Goal: Register for event/course

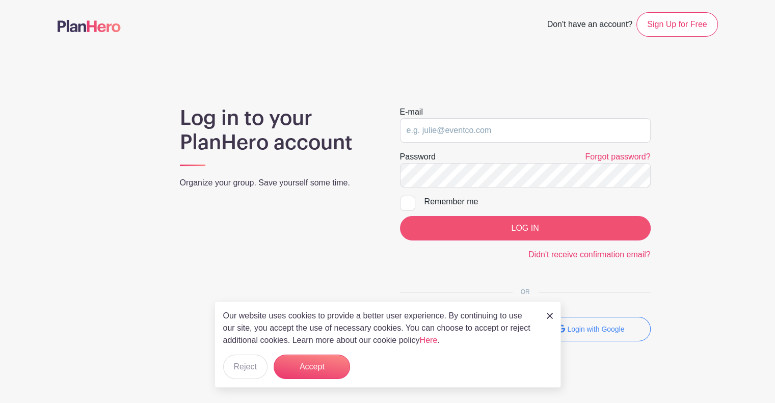
type input "[PERSON_NAME][EMAIL_ADDRESS][DOMAIN_NAME]"
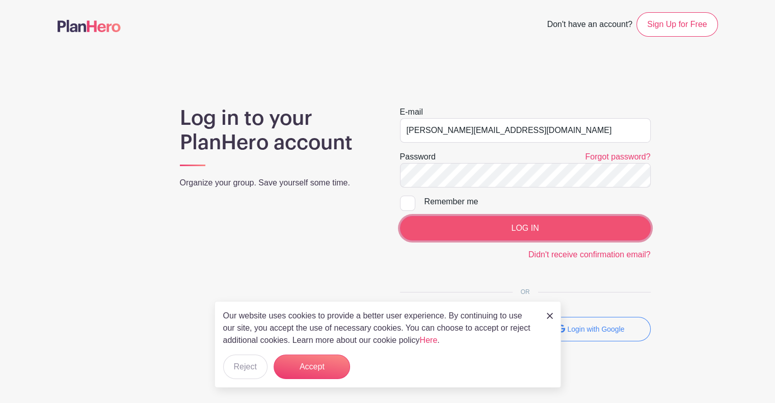
click at [526, 235] on input "LOG IN" at bounding box center [525, 228] width 251 height 24
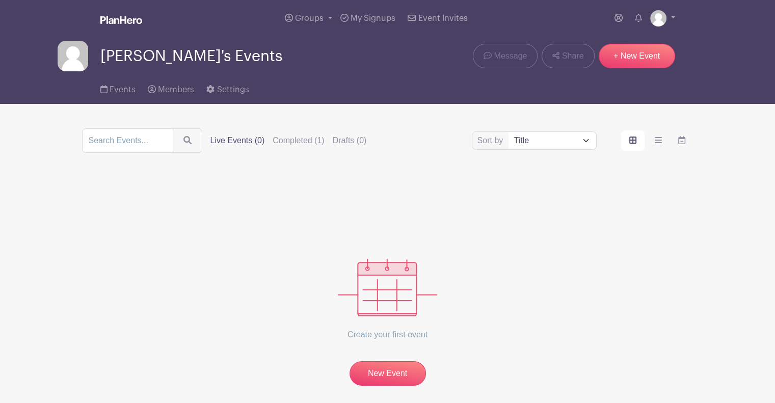
click at [311, 148] on div "Sort by Title Recently modified Newest Upcoming dates Live Events (0) Completed…" at bounding box center [387, 140] width 611 height 24
click at [312, 133] on div "Sort by Title Recently modified Newest Upcoming dates Live Events (0) Completed…" at bounding box center [387, 140] width 611 height 24
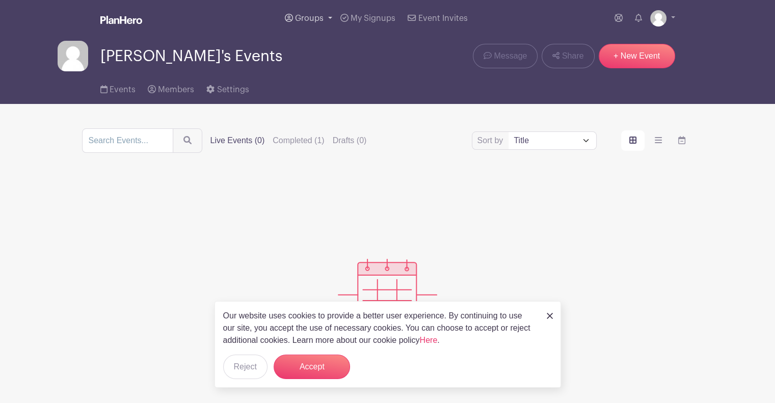
click at [332, 14] on link "Groups" at bounding box center [309, 18] width 56 height 37
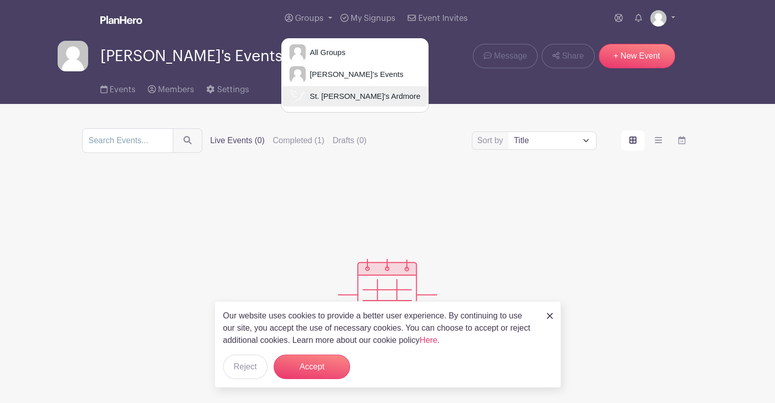
click at [353, 94] on span "St. [PERSON_NAME]'s Ardmore" at bounding box center [363, 97] width 115 height 12
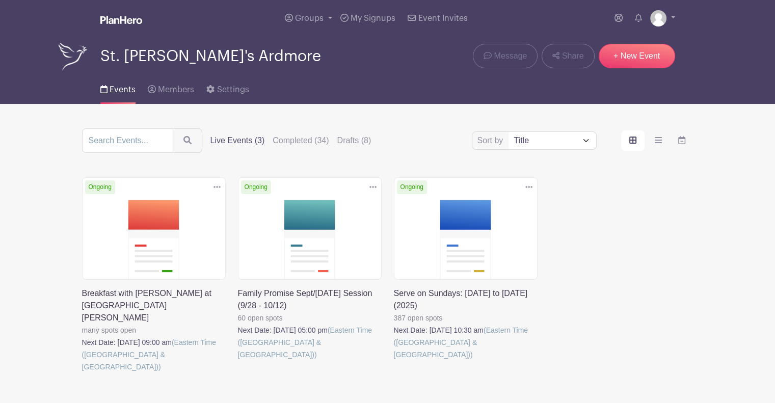
scroll to position [28, 0]
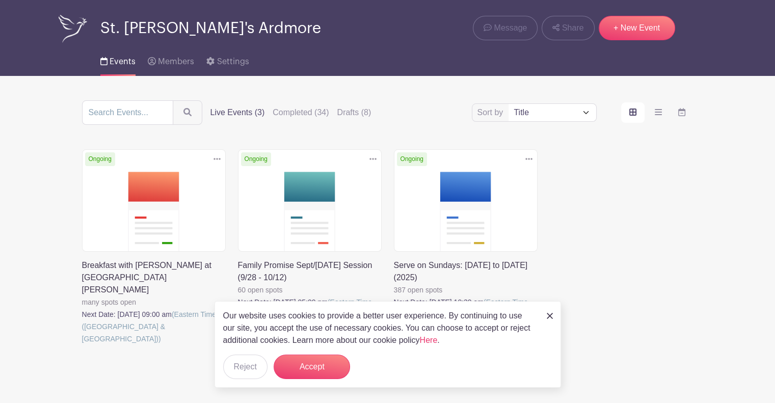
click at [394, 333] on link at bounding box center [394, 333] width 0 height 0
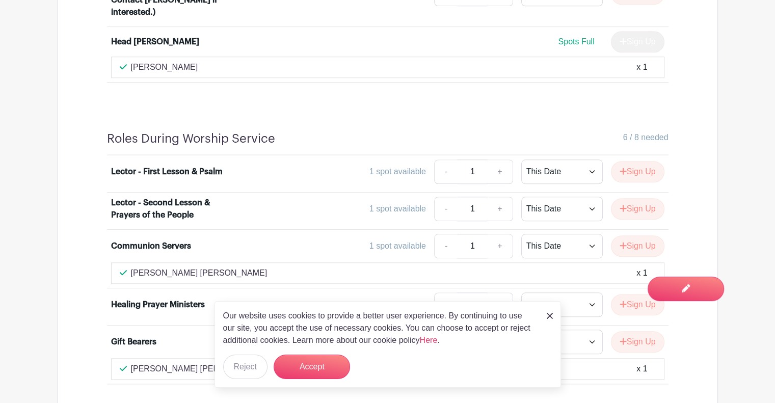
scroll to position [1046, 0]
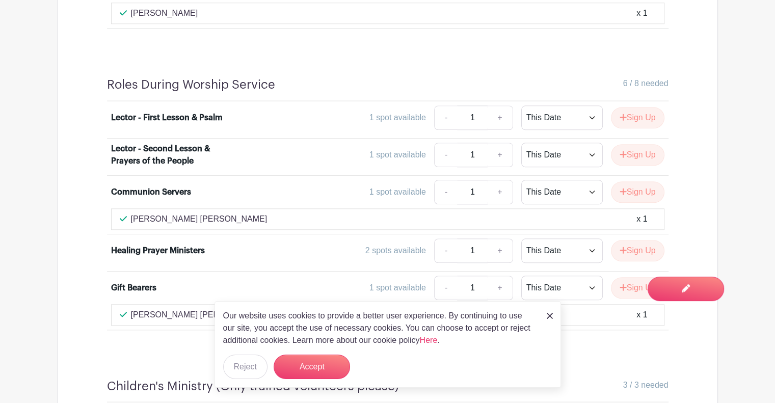
click at [550, 318] on img at bounding box center [550, 316] width 6 height 6
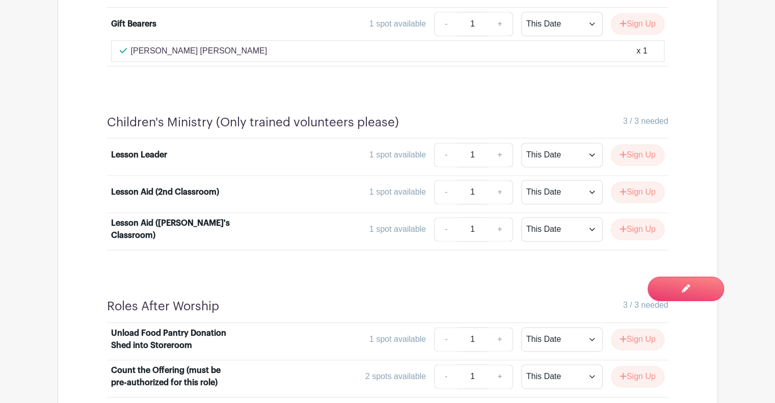
scroll to position [1387, 0]
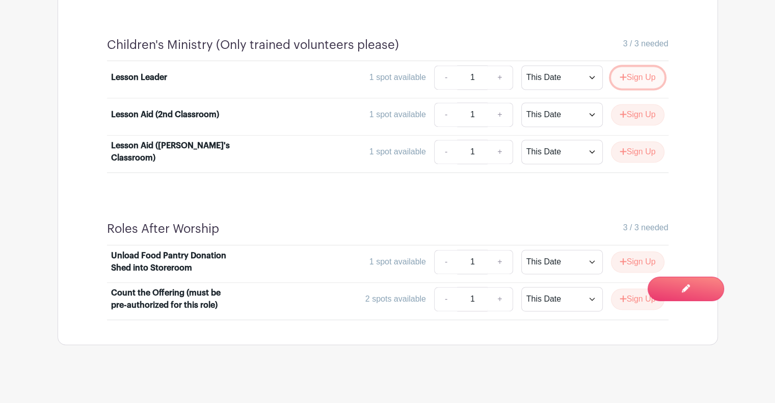
click at [625, 77] on button "Sign Up" at bounding box center [637, 77] width 53 height 21
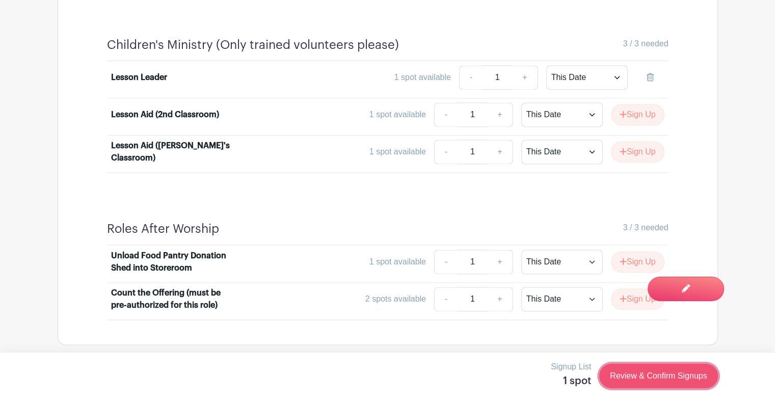
click at [632, 374] on link "Review & Confirm Signups" at bounding box center [658, 376] width 118 height 24
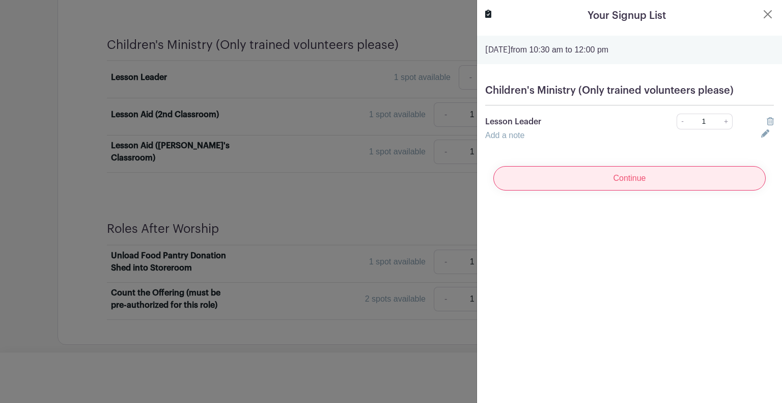
click at [644, 175] on input "Continue" at bounding box center [630, 178] width 272 height 24
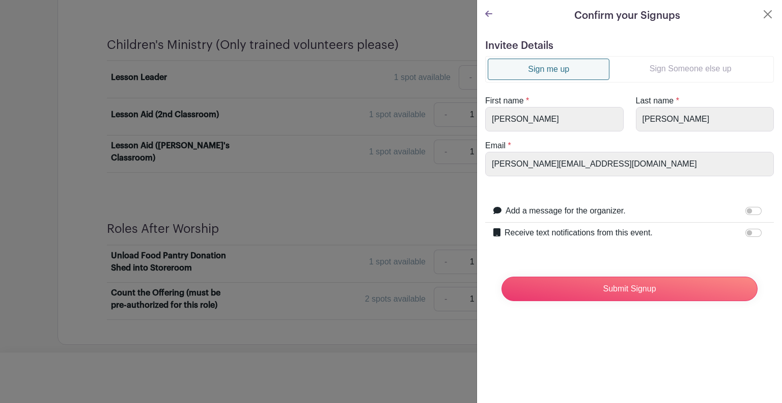
click at [655, 76] on link "Sign Someone else up" at bounding box center [691, 69] width 162 height 20
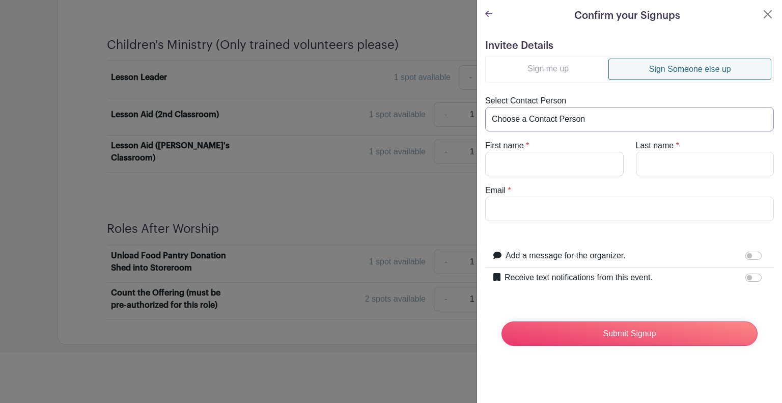
click at [582, 126] on select "Choose a Contact Person [PERSON_NAME] D'[PERSON_NAME] ([EMAIL_ADDRESS][DOMAIN_N…" at bounding box center [629, 119] width 289 height 24
click at [579, 98] on div "Select Contact Person Choose a Contact Person [PERSON_NAME] D'[PERSON_NAME] ([E…" at bounding box center [629, 113] width 301 height 37
click at [762, 13] on button "Close" at bounding box center [768, 14] width 12 height 12
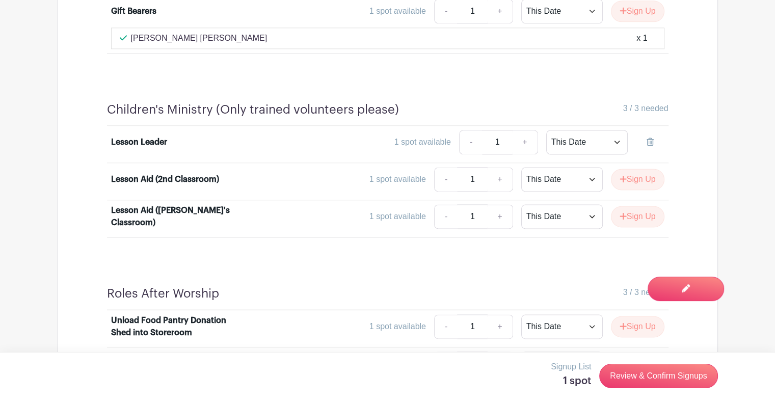
scroll to position [1324, 0]
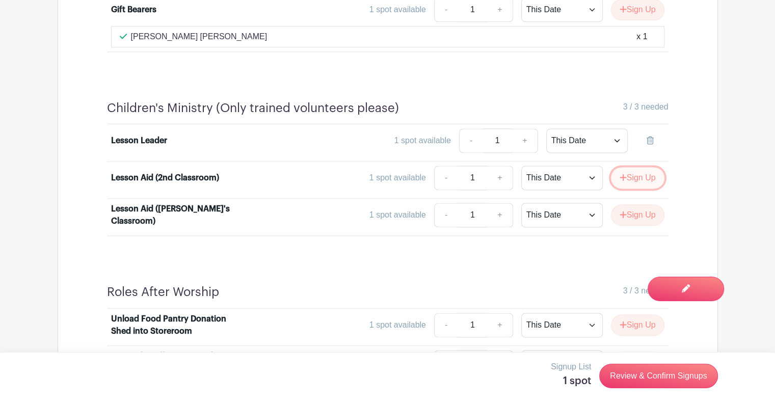
click at [652, 175] on button "Sign Up" at bounding box center [637, 177] width 53 height 21
click at [650, 173] on icon at bounding box center [649, 177] width 7 height 8
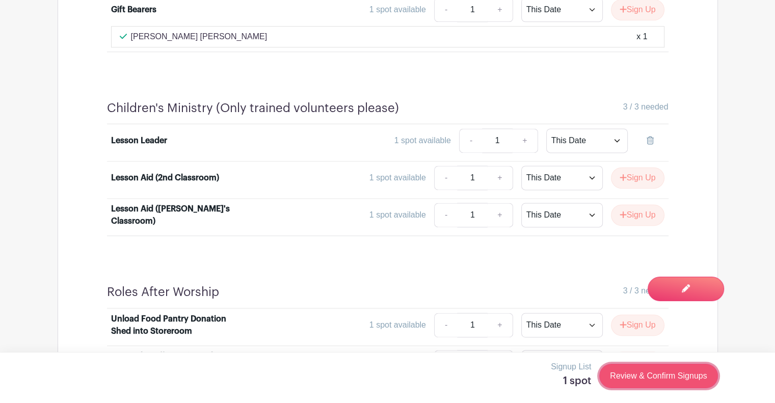
click at [619, 372] on link "Review & Confirm Signups" at bounding box center [658, 376] width 118 height 24
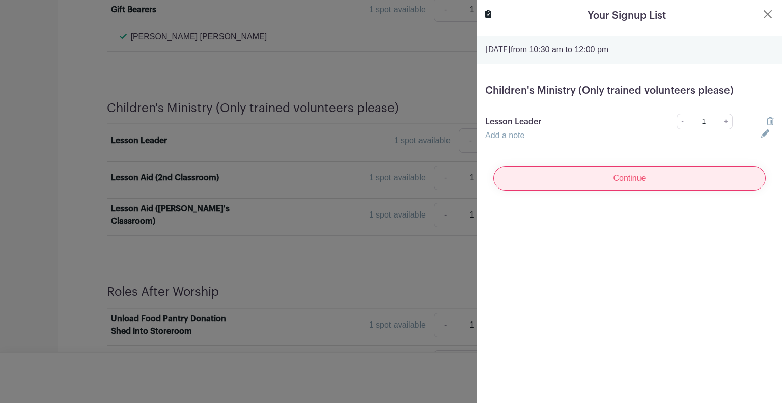
click at [648, 169] on input "Continue" at bounding box center [630, 178] width 272 height 24
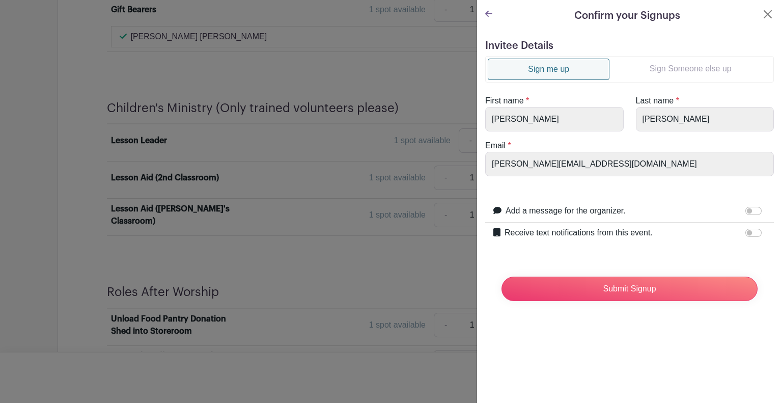
click at [675, 77] on link "Sign Someone else up" at bounding box center [691, 69] width 162 height 20
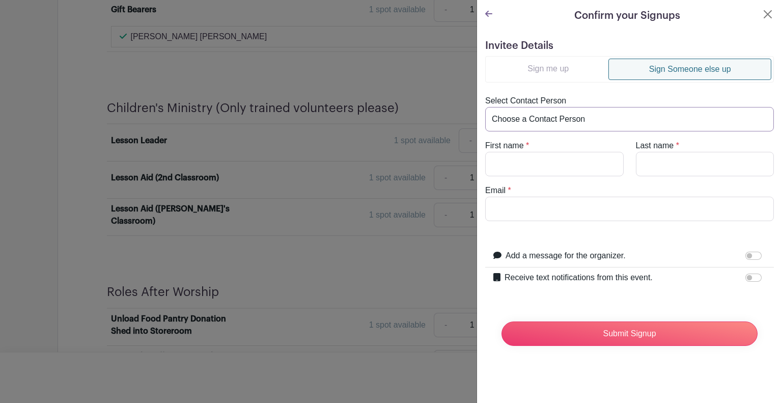
click at [632, 118] on select "Choose a Contact Person [PERSON_NAME] D'[PERSON_NAME] ([EMAIL_ADDRESS][DOMAIN_N…" at bounding box center [629, 119] width 289 height 24
select select "[EMAIL_ADDRESS][DOMAIN_NAME]"
click at [485, 107] on select "Choose a Contact Person [PERSON_NAME] D'[PERSON_NAME] ([EMAIL_ADDRESS][DOMAIN_N…" at bounding box center [629, 119] width 289 height 24
type input "[PERSON_NAME]"
type input "D'Antonio"
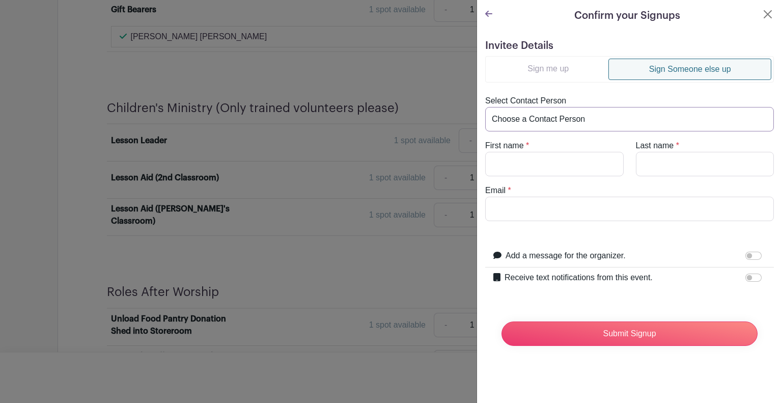
type input "[EMAIL_ADDRESS][DOMAIN_NAME]"
click at [581, 128] on select "Choose a Contact Person [PERSON_NAME] D'[PERSON_NAME] ([EMAIL_ADDRESS][DOMAIN_N…" at bounding box center [629, 119] width 289 height 24
select select
click at [485, 107] on select "Choose a Contact Person [PERSON_NAME] D'[PERSON_NAME] ([EMAIL_ADDRESS][DOMAIN_N…" at bounding box center [629, 119] width 289 height 24
click at [544, 158] on input "First name" at bounding box center [554, 164] width 139 height 24
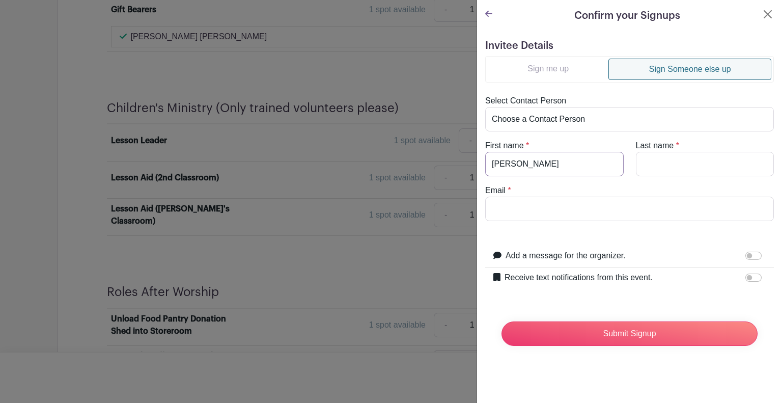
type input "[PERSON_NAME]"
click at [666, 171] on input "Last name" at bounding box center [705, 164] width 139 height 24
type input "[PERSON_NAME]"
click at [647, 217] on input "Email" at bounding box center [629, 209] width 289 height 24
type input "[EMAIL_ADDRESS][DOMAIN_NAME]"
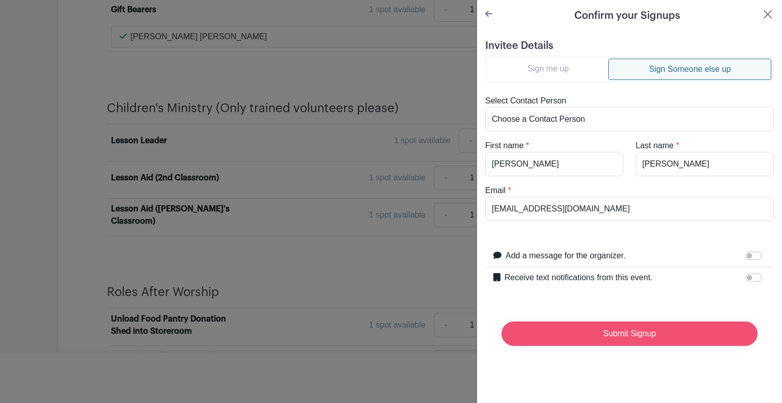
click at [582, 331] on input "Submit Signup" at bounding box center [630, 333] width 256 height 24
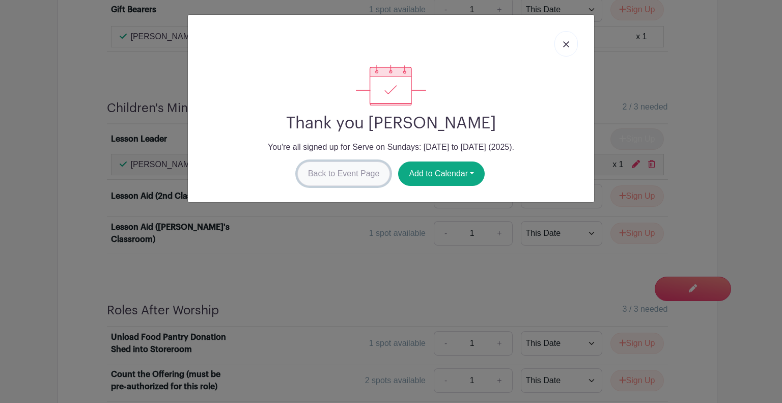
click at [366, 180] on link "Back to Event Page" at bounding box center [343, 173] width 93 height 24
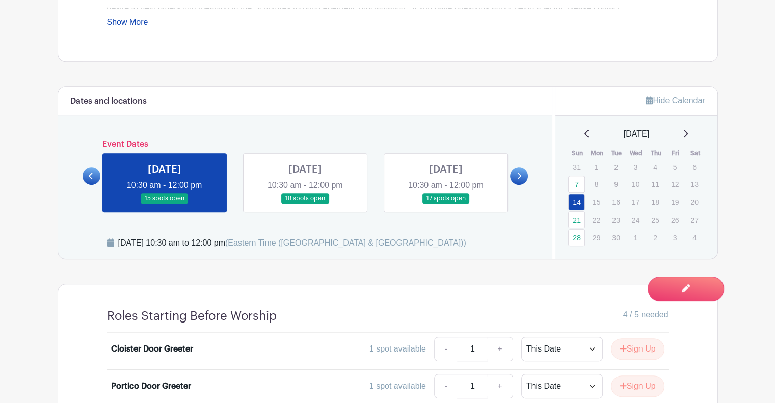
scroll to position [512, 0]
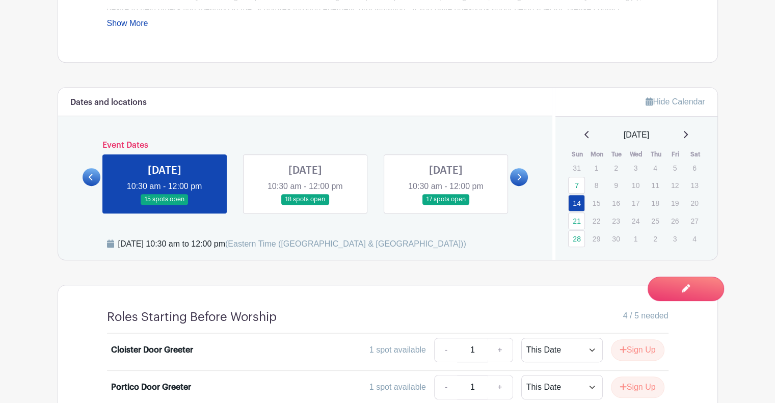
click at [305, 205] on link at bounding box center [305, 205] width 0 height 0
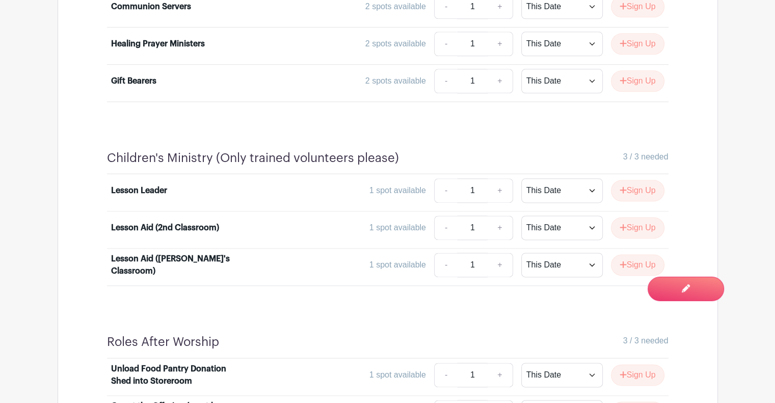
scroll to position [1367, 0]
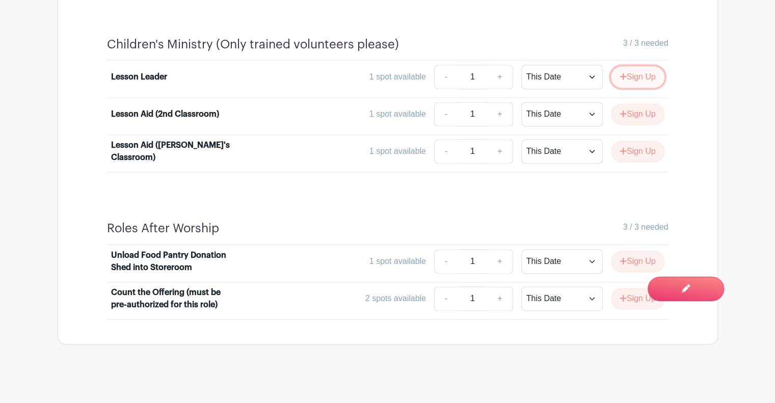
click at [619, 76] on icon "submit" at bounding box center [622, 76] width 7 height 8
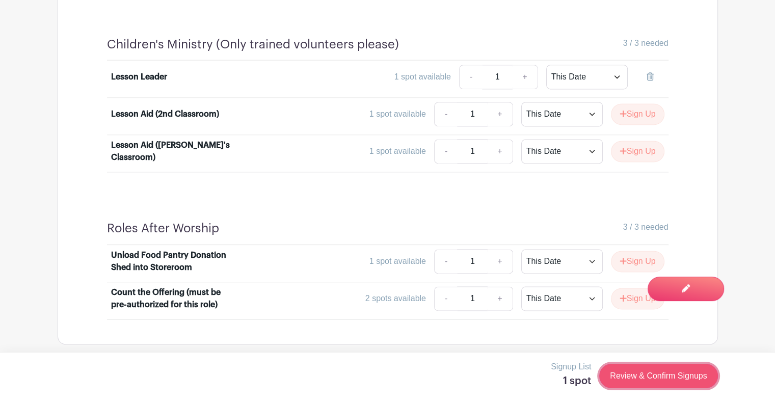
click at [659, 368] on link "Review & Confirm Signups" at bounding box center [658, 376] width 118 height 24
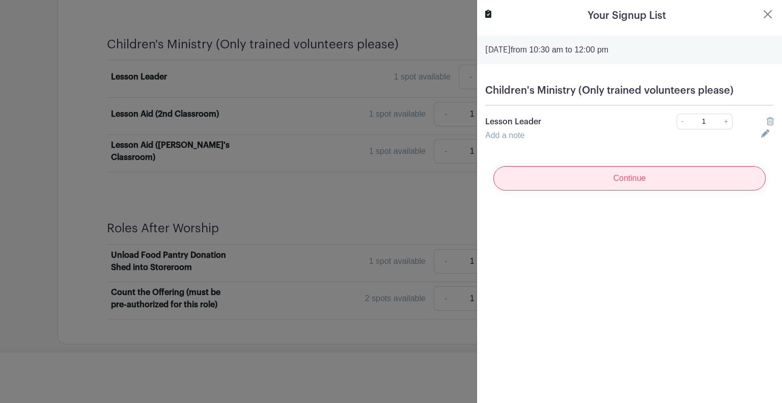
click at [654, 172] on input "Continue" at bounding box center [630, 178] width 272 height 24
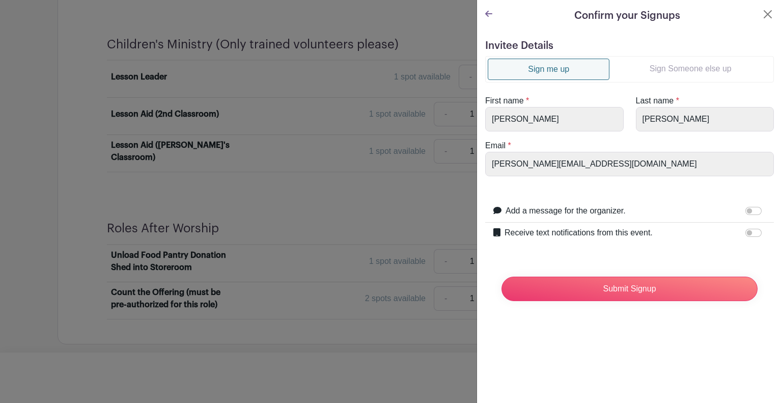
click at [669, 69] on link "Sign Someone else up" at bounding box center [691, 69] width 162 height 20
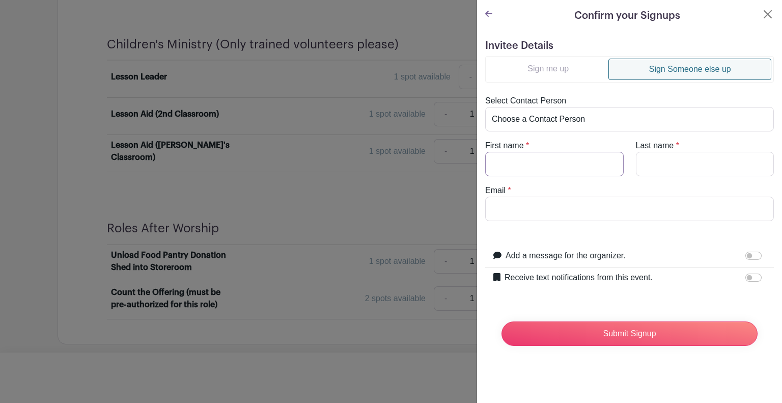
click at [536, 159] on input "First name" at bounding box center [554, 164] width 139 height 24
type input "[PERSON_NAME]"
click at [655, 163] on input "Last name" at bounding box center [705, 164] width 139 height 24
type input "[PERSON_NAME]"
click at [647, 214] on input "Email" at bounding box center [629, 209] width 289 height 24
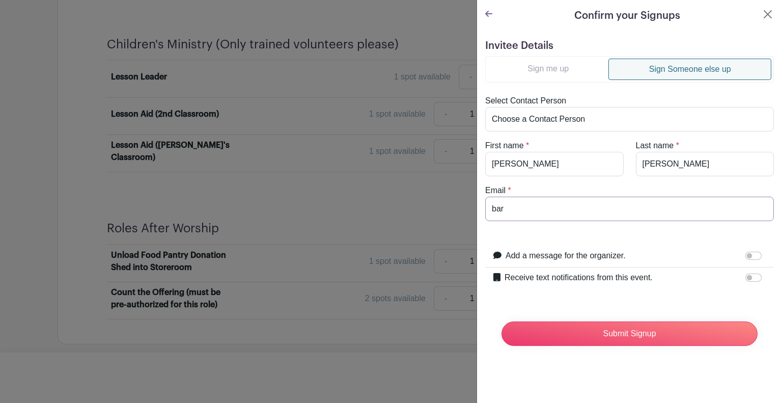
type input "[EMAIL_ADDRESS][DOMAIN_NAME]"
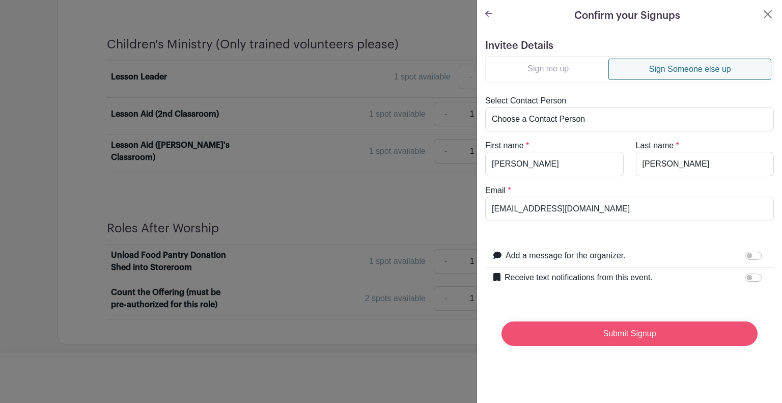
click at [615, 327] on input "Submit Signup" at bounding box center [630, 333] width 256 height 24
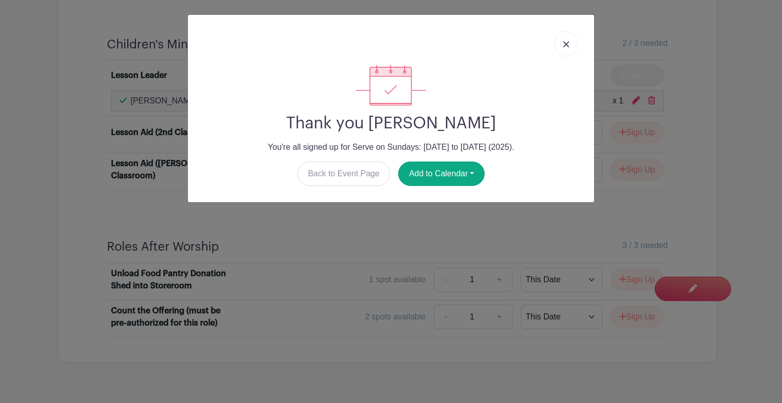
click at [566, 45] on img at bounding box center [566, 44] width 6 height 6
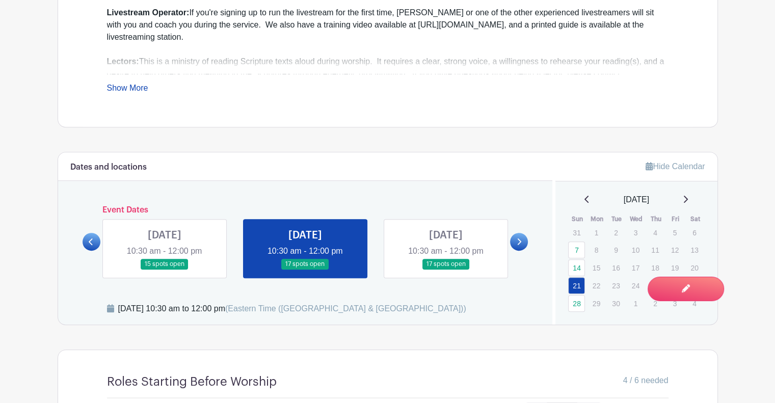
scroll to position [524, 0]
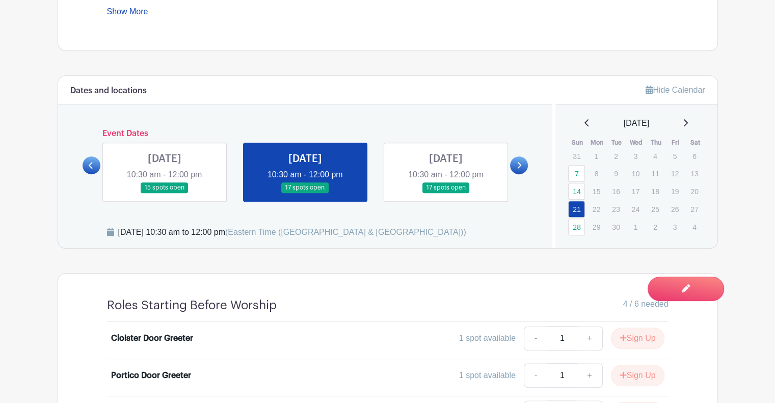
click at [446, 193] on link at bounding box center [446, 193] width 0 height 0
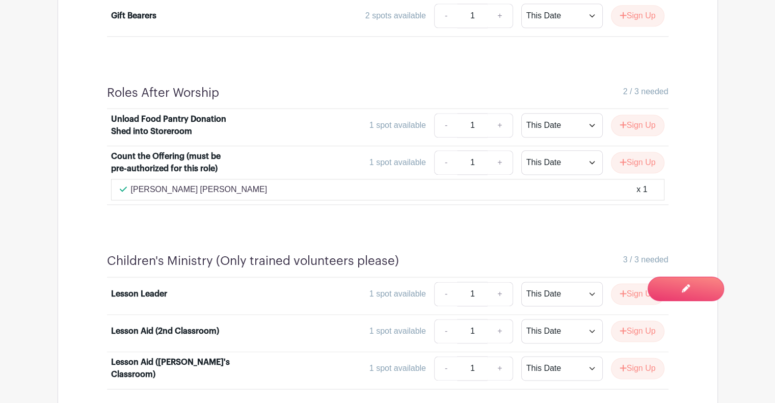
scroll to position [1367, 0]
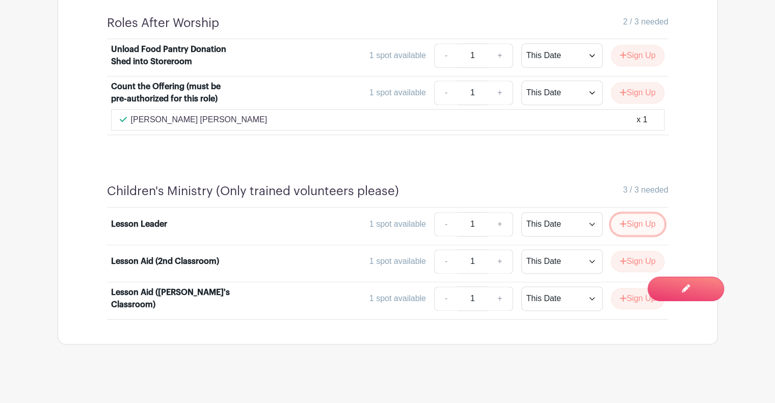
click at [637, 217] on button "Sign Up" at bounding box center [637, 223] width 53 height 21
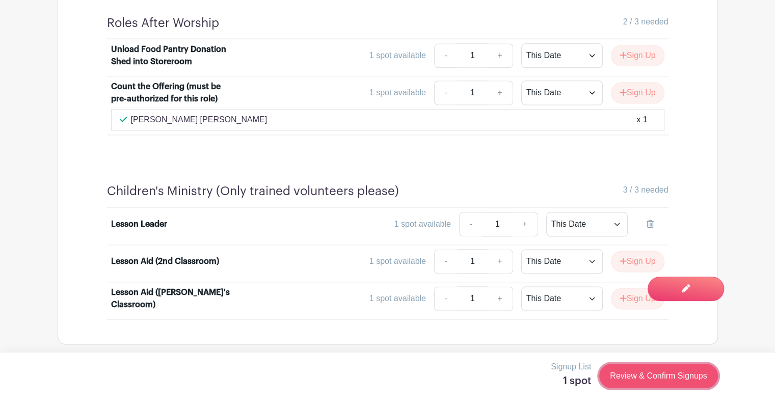
click at [676, 373] on link "Review & Confirm Signups" at bounding box center [658, 376] width 118 height 24
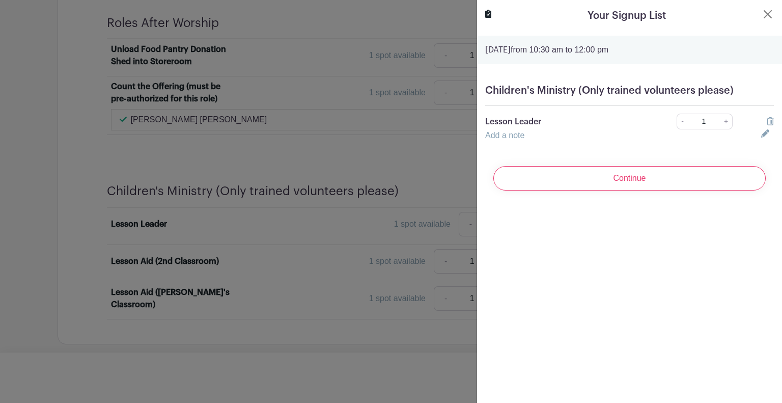
click at [682, 163] on div "Continue" at bounding box center [629, 178] width 289 height 41
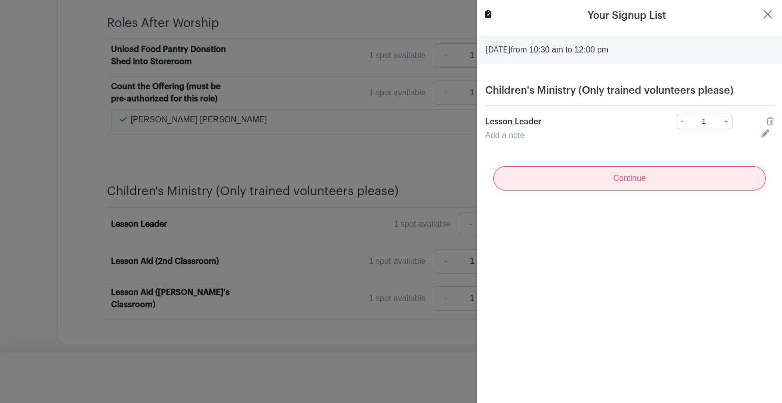
click at [689, 181] on input "Continue" at bounding box center [630, 178] width 272 height 24
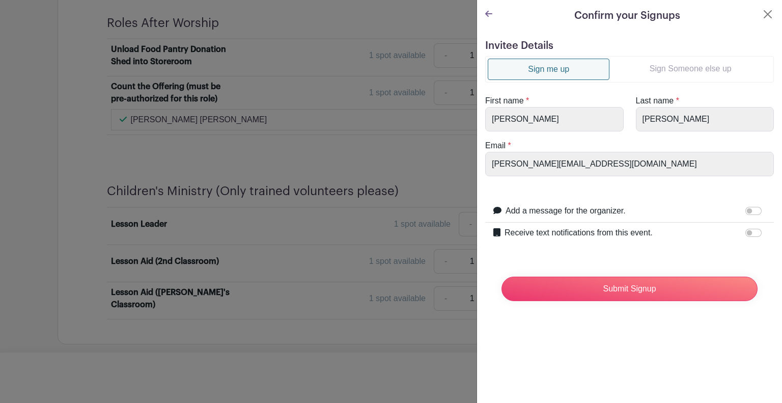
click at [673, 70] on link "Sign Someone else up" at bounding box center [691, 69] width 162 height 20
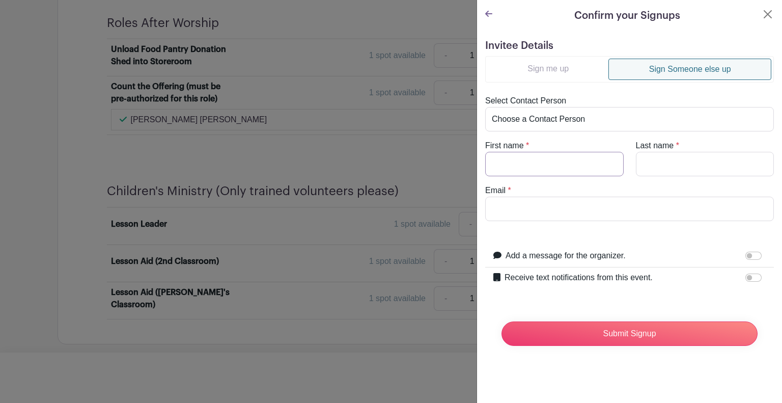
click at [570, 164] on input "First name" at bounding box center [554, 164] width 139 height 24
type input "[PERSON_NAME]"
click at [569, 208] on input "Email" at bounding box center [629, 209] width 289 height 24
type input "[EMAIL_ADDRESS][DOMAIN_NAME]"
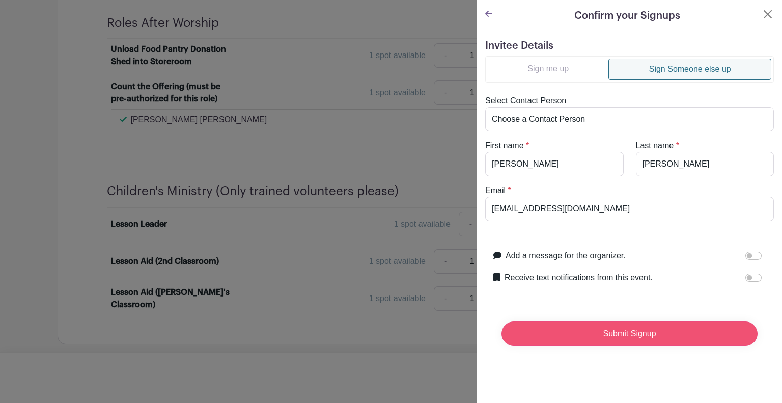
click at [614, 337] on input "Submit Signup" at bounding box center [630, 333] width 256 height 24
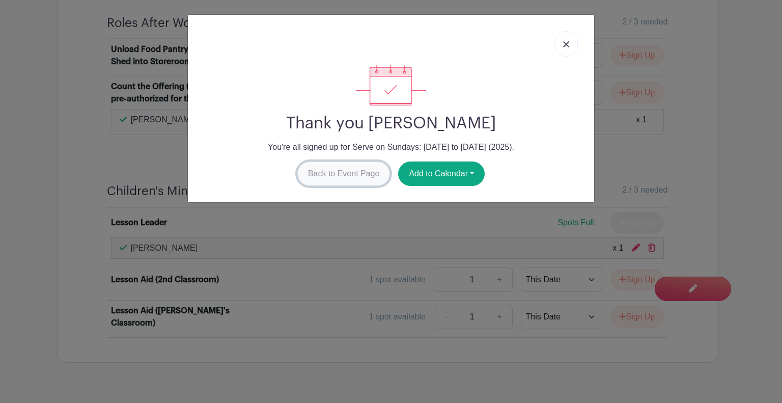
click at [333, 176] on link "Back to Event Page" at bounding box center [343, 173] width 93 height 24
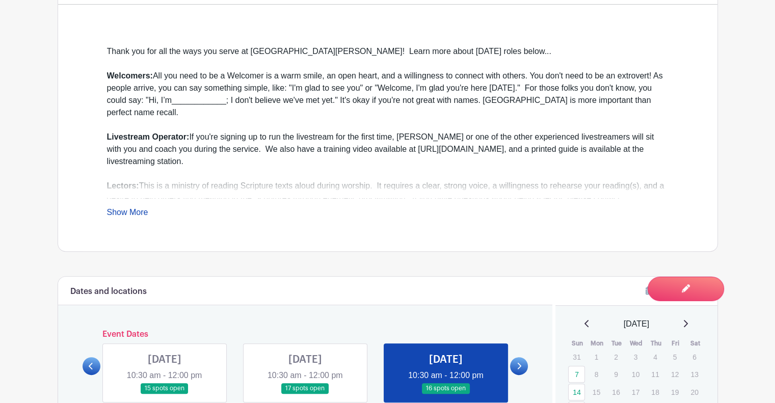
scroll to position [322, 0]
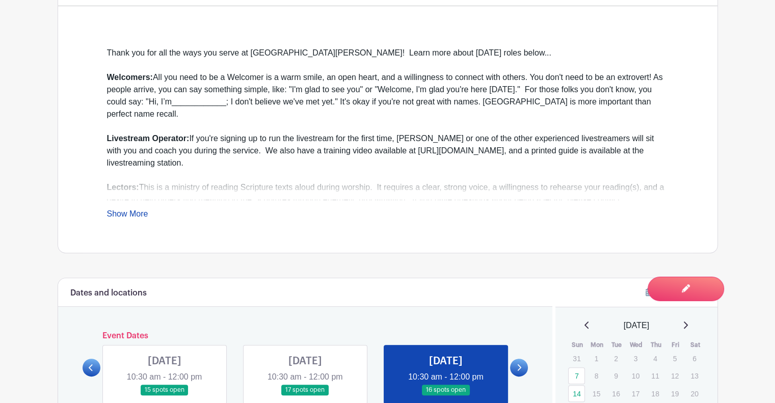
click at [518, 367] on icon at bounding box center [518, 368] width 5 height 8
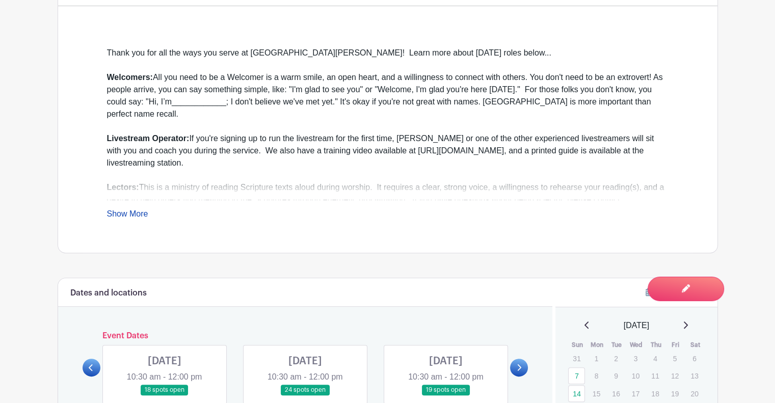
scroll to position [507, 0]
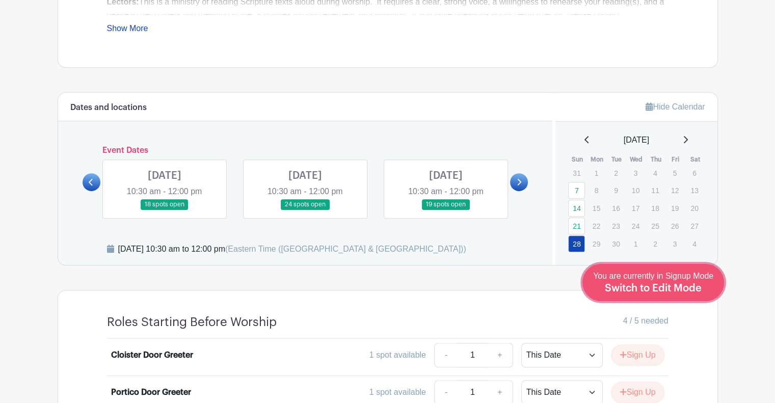
click at [693, 287] on span "Switch to Edit Mode" at bounding box center [653, 288] width 97 height 10
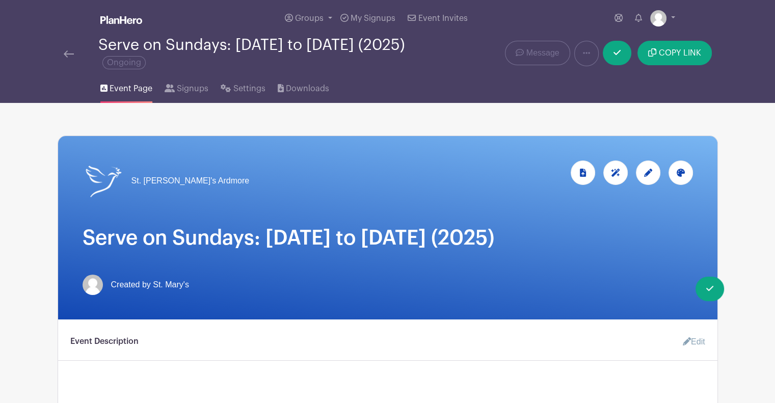
scroll to position [389, 0]
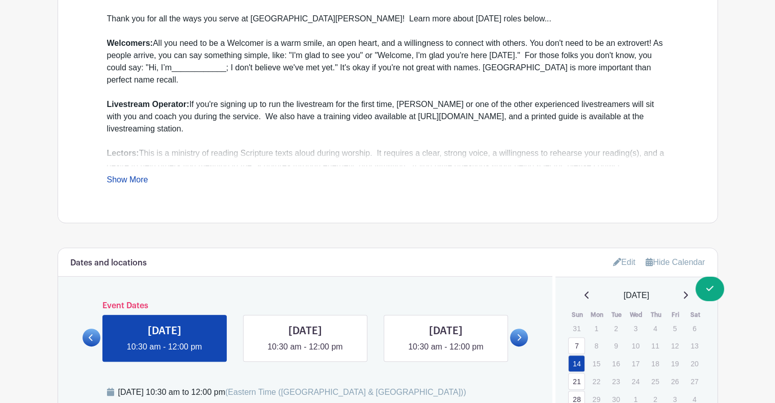
click at [520, 338] on icon at bounding box center [519, 337] width 4 height 7
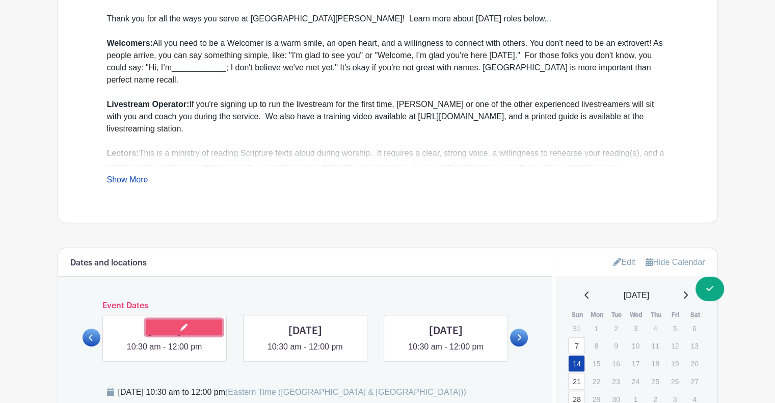
click at [177, 327] on link at bounding box center [184, 327] width 76 height 16
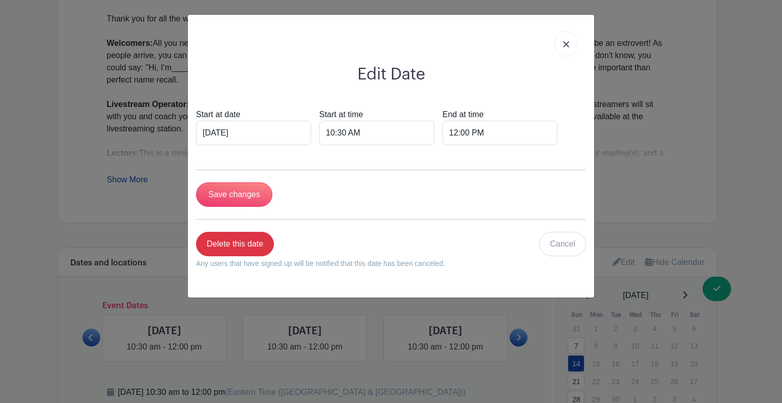
click at [565, 42] on img at bounding box center [566, 44] width 6 height 6
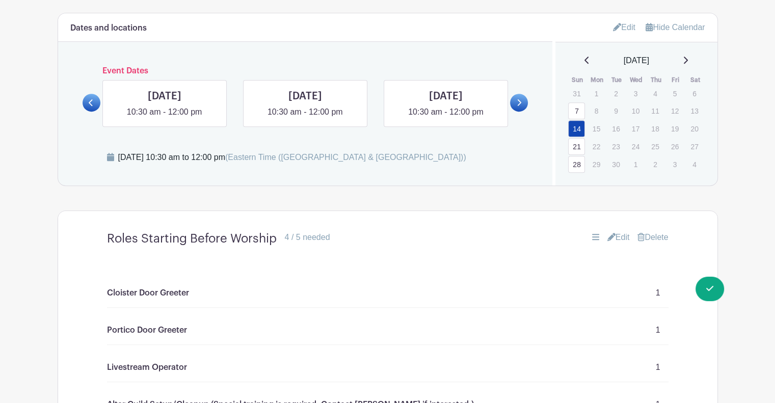
scroll to position [624, 0]
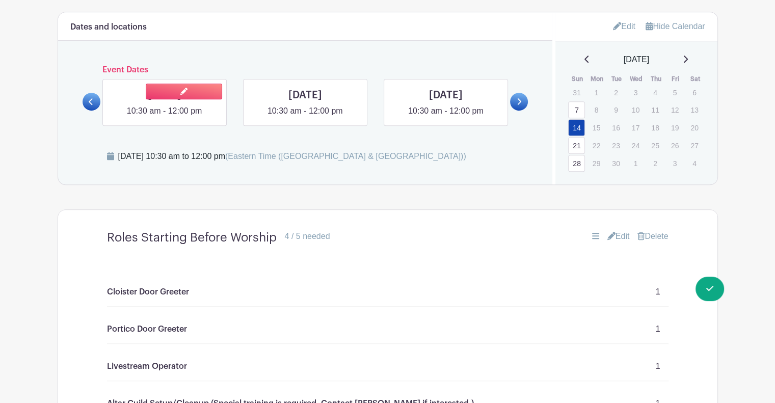
click at [165, 117] on link at bounding box center [165, 117] width 0 height 0
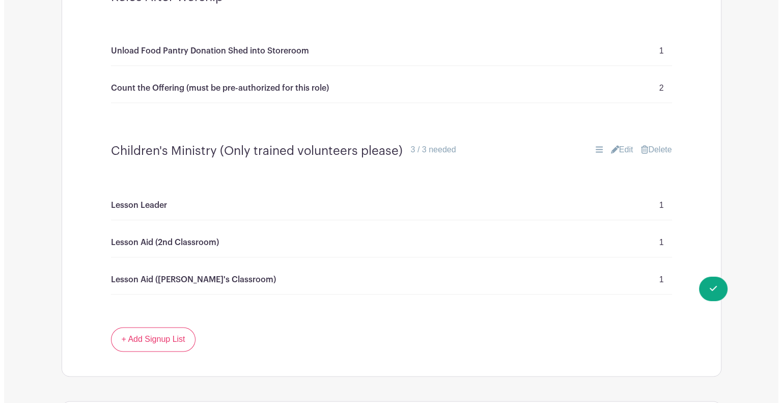
scroll to position [1394, 0]
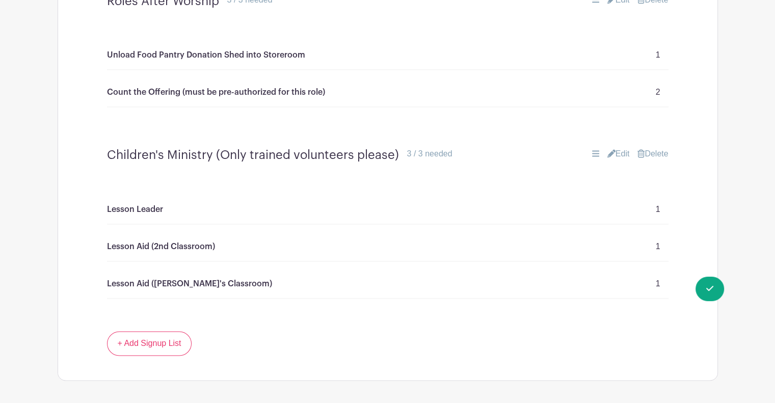
click at [655, 153] on link "Delete" at bounding box center [652, 154] width 31 height 12
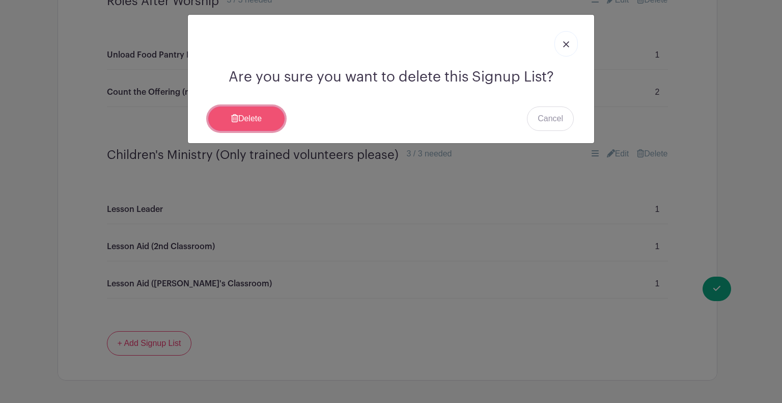
click at [277, 116] on link "Delete" at bounding box center [246, 118] width 76 height 24
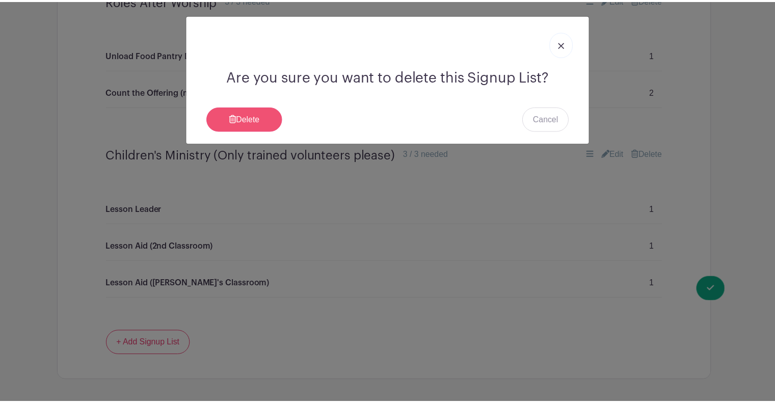
scroll to position [1364, 0]
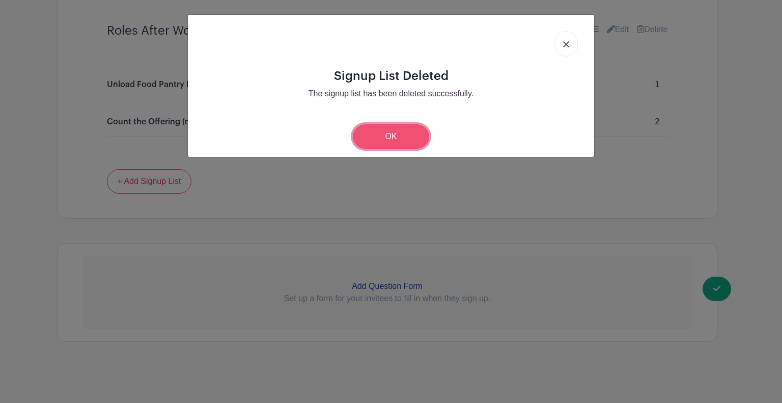
click at [397, 129] on link "OK" at bounding box center [391, 136] width 76 height 24
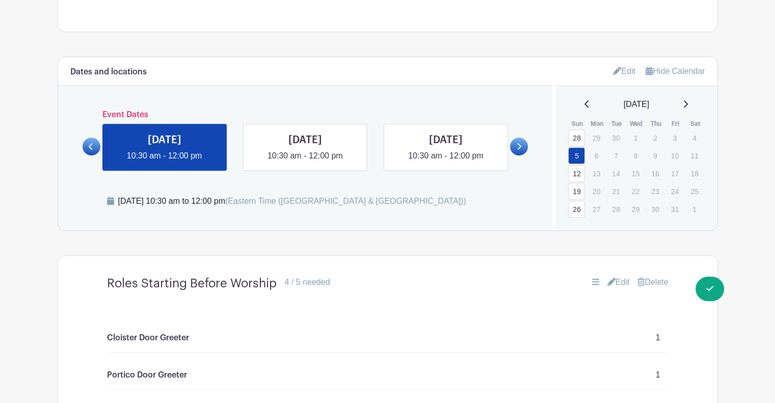
scroll to position [570, 0]
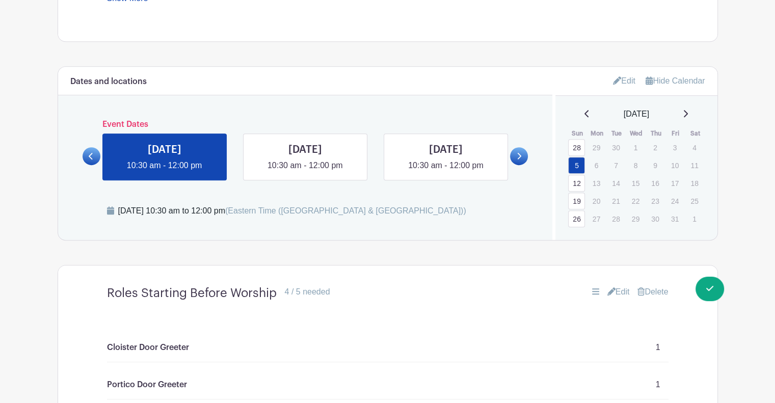
click at [521, 150] on link at bounding box center [519, 156] width 18 height 18
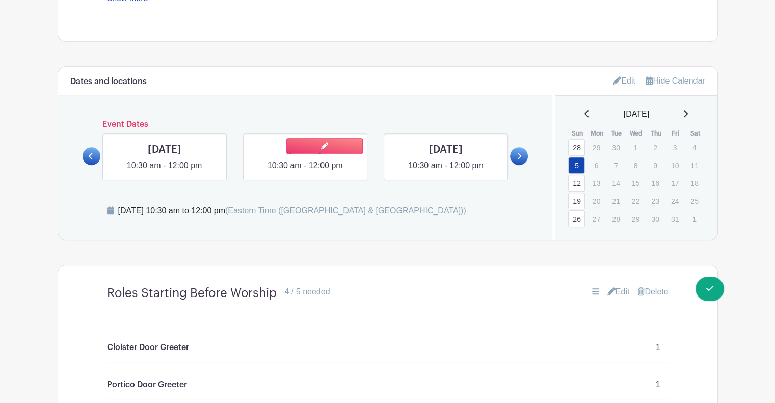
click at [305, 172] on link at bounding box center [305, 172] width 0 height 0
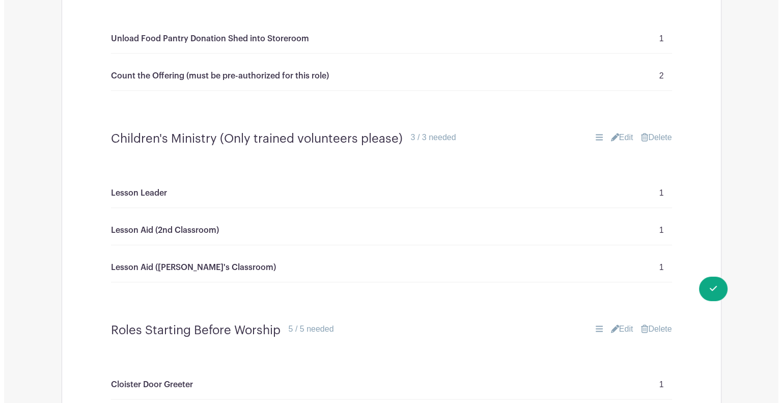
scroll to position [1422, 0]
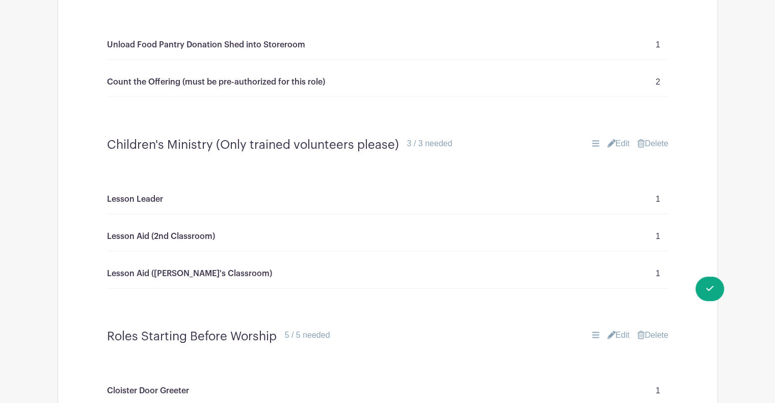
click at [650, 143] on link "Delete" at bounding box center [652, 144] width 31 height 12
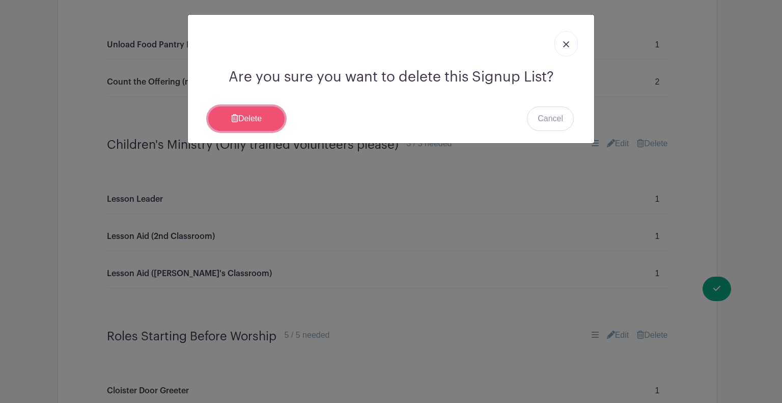
click at [240, 111] on link "Delete" at bounding box center [246, 118] width 76 height 24
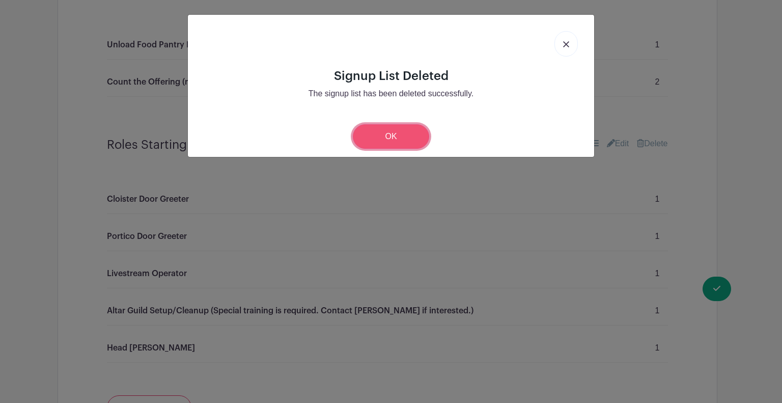
click at [401, 135] on link "OK" at bounding box center [391, 136] width 76 height 24
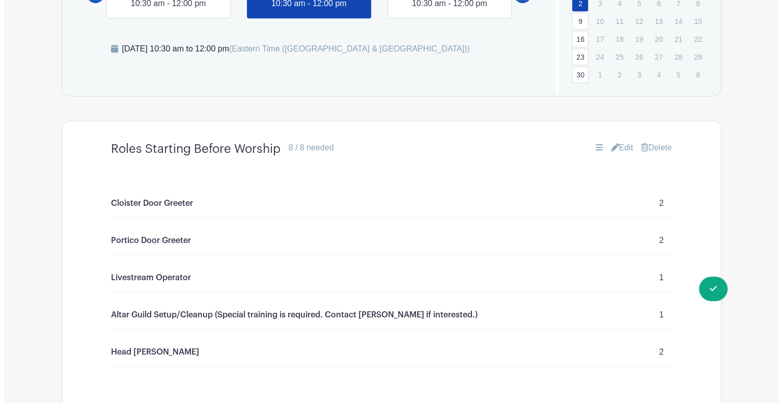
scroll to position [523, 0]
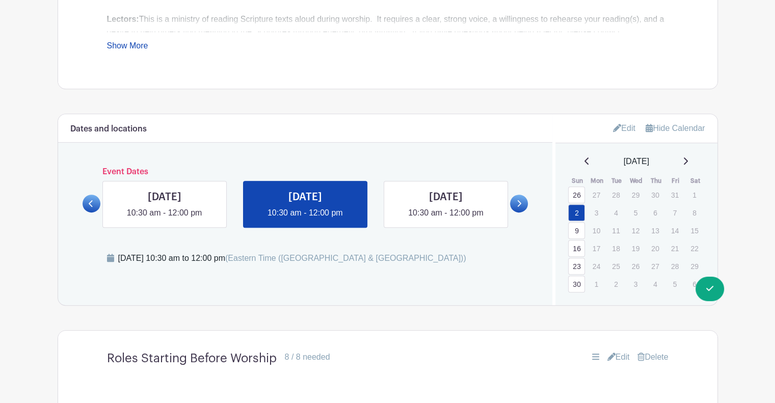
click at [522, 201] on link at bounding box center [519, 204] width 18 height 18
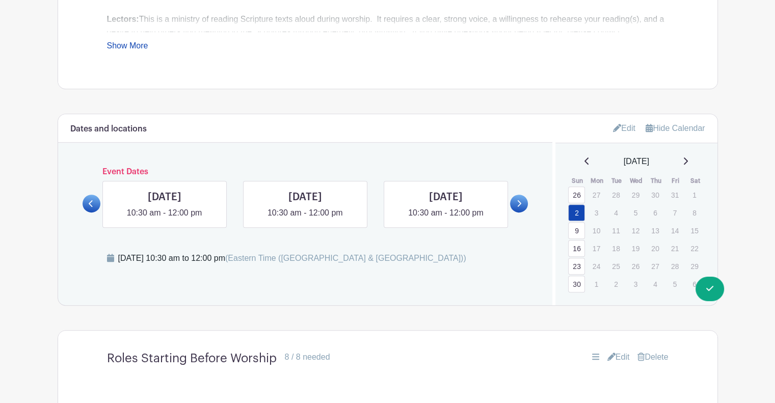
click at [524, 201] on link at bounding box center [519, 204] width 18 height 18
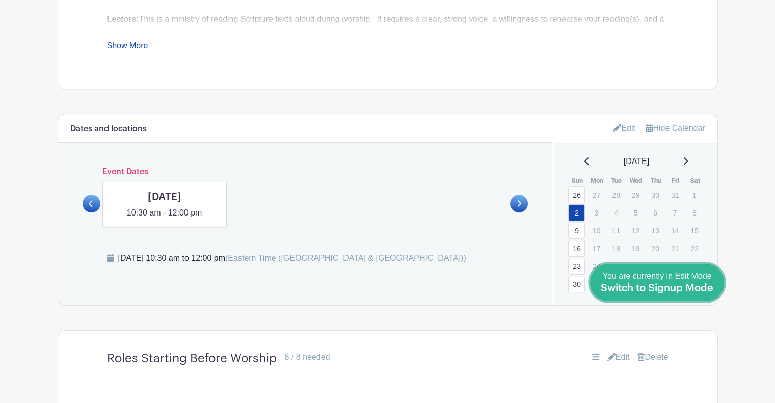
click at [678, 287] on span "Switch to Signup Mode" at bounding box center [656, 288] width 113 height 10
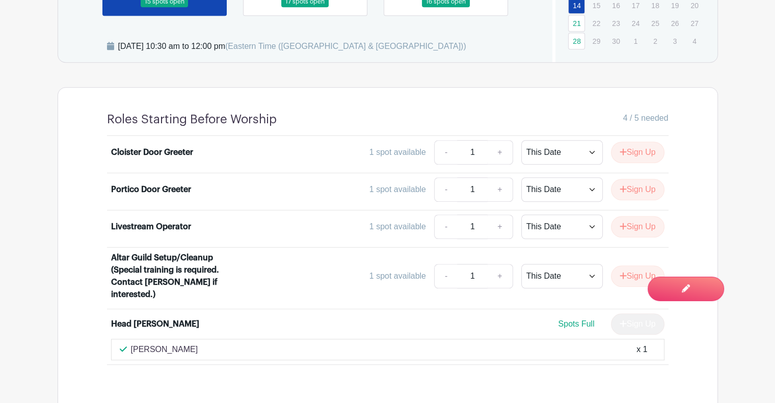
scroll to position [594, 0]
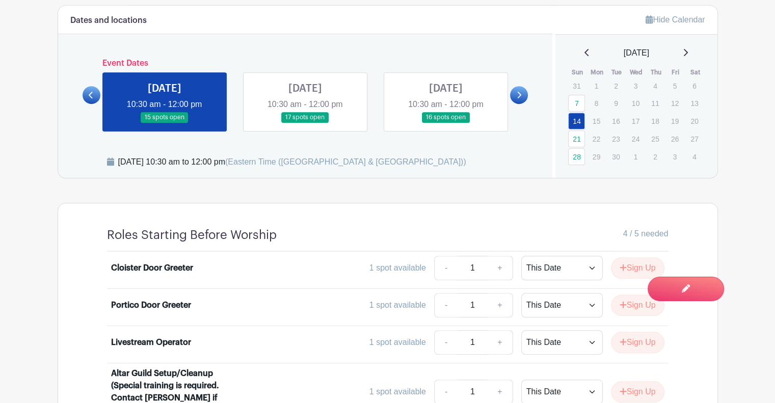
click at [520, 93] on icon at bounding box center [518, 95] width 5 height 8
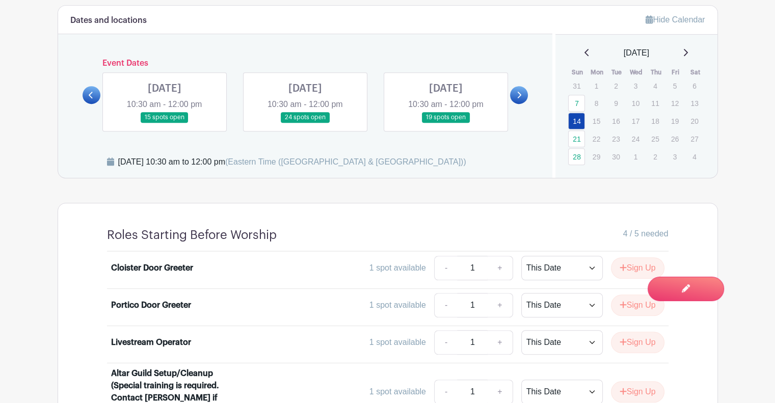
click at [165, 123] on link at bounding box center [165, 123] width 0 height 0
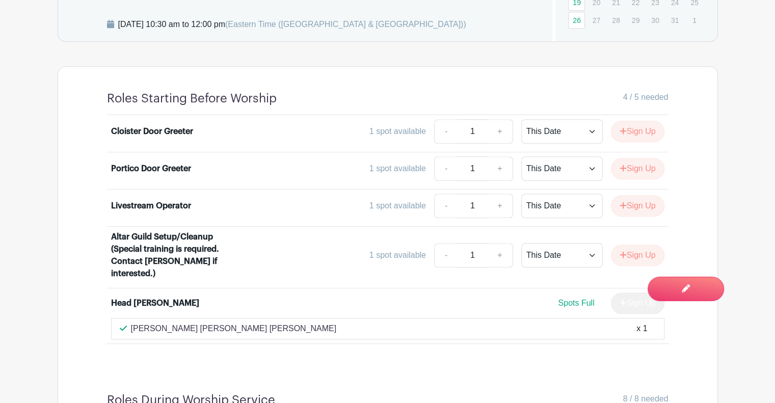
scroll to position [614, 0]
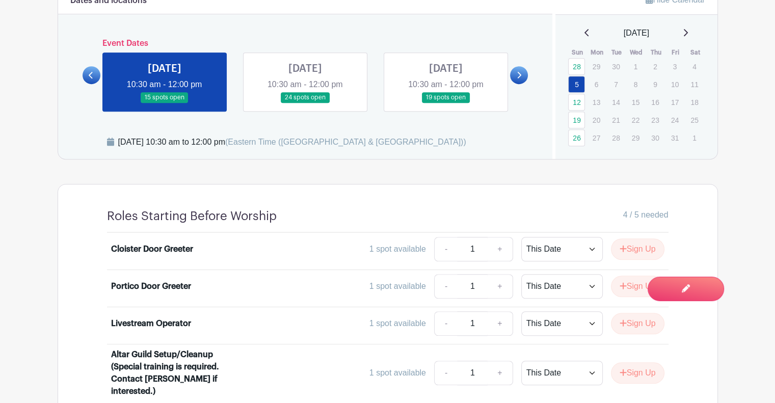
click at [519, 79] on link at bounding box center [519, 75] width 18 height 18
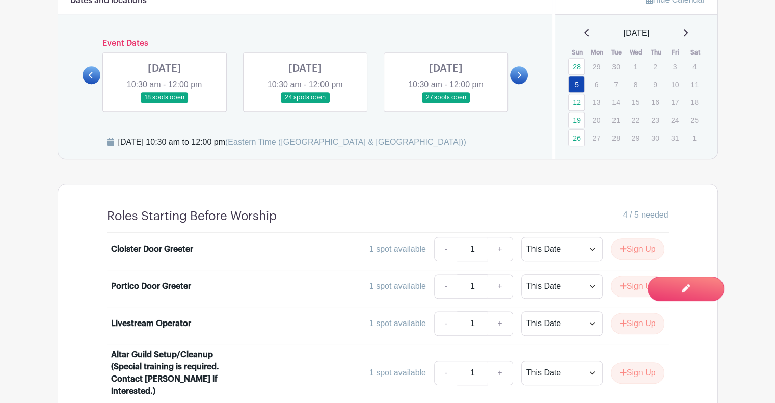
click at [91, 74] on icon at bounding box center [91, 75] width 5 height 8
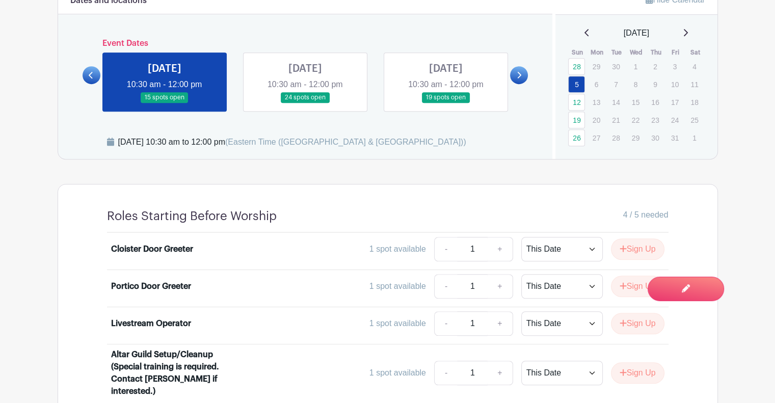
click at [91, 74] on icon at bounding box center [91, 75] width 5 height 8
click at [90, 72] on icon at bounding box center [91, 75] width 5 height 8
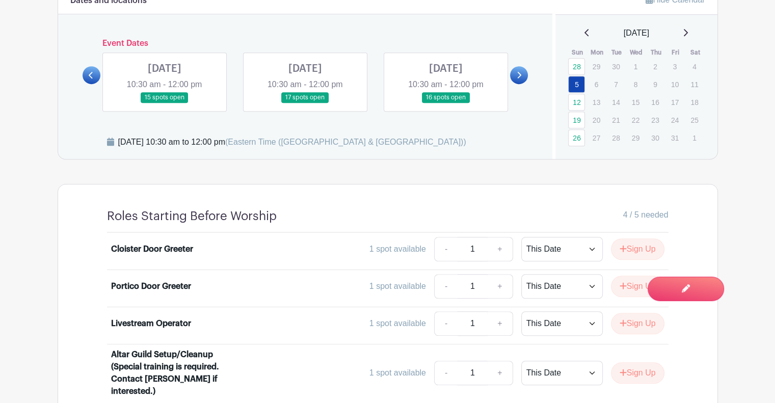
click at [165, 103] on link at bounding box center [165, 103] width 0 height 0
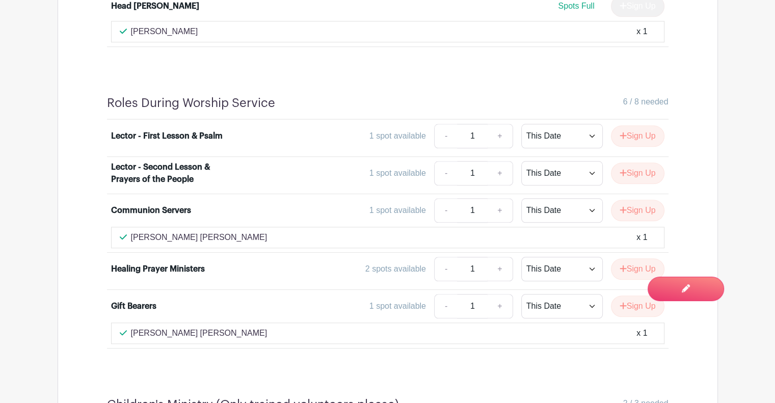
scroll to position [1027, 0]
click at [637, 202] on button "Sign Up" at bounding box center [637, 210] width 53 height 21
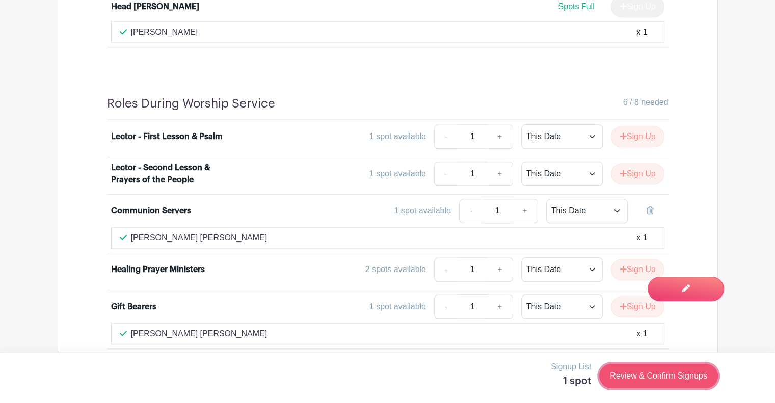
click at [648, 371] on link "Review & Confirm Signups" at bounding box center [658, 376] width 118 height 24
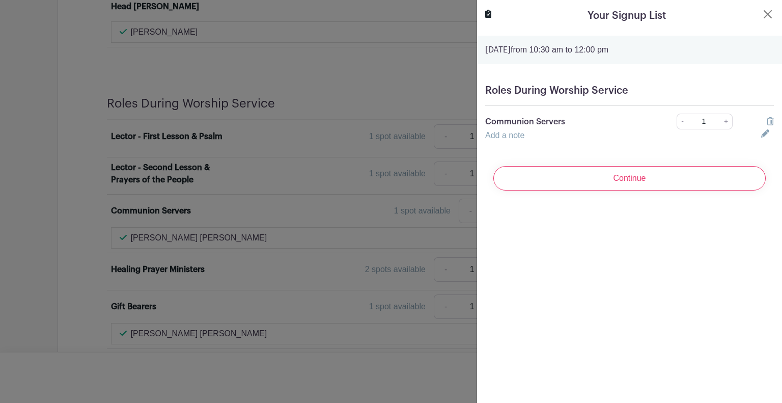
click at [696, 166] on div "Continue" at bounding box center [629, 178] width 289 height 41
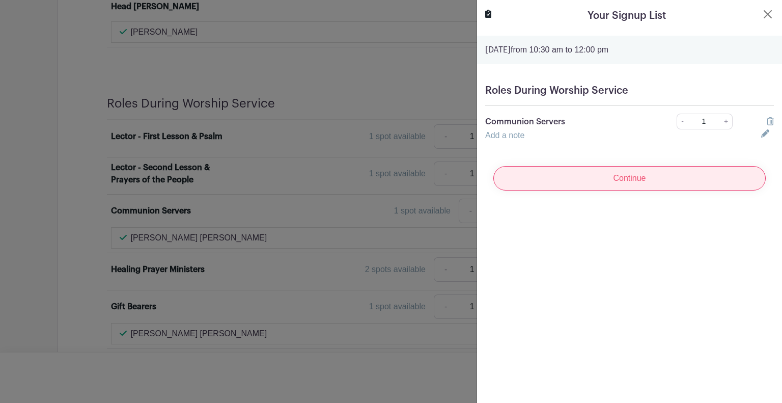
click at [680, 179] on input "Continue" at bounding box center [630, 178] width 272 height 24
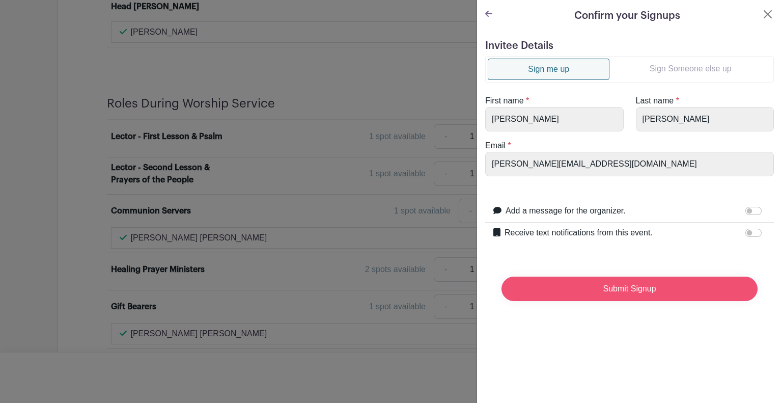
click at [596, 283] on input "Submit Signup" at bounding box center [630, 289] width 256 height 24
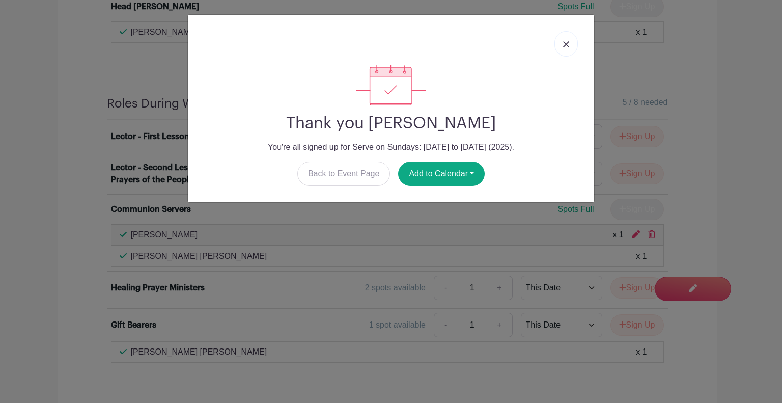
click at [570, 40] on link at bounding box center [566, 43] width 23 height 25
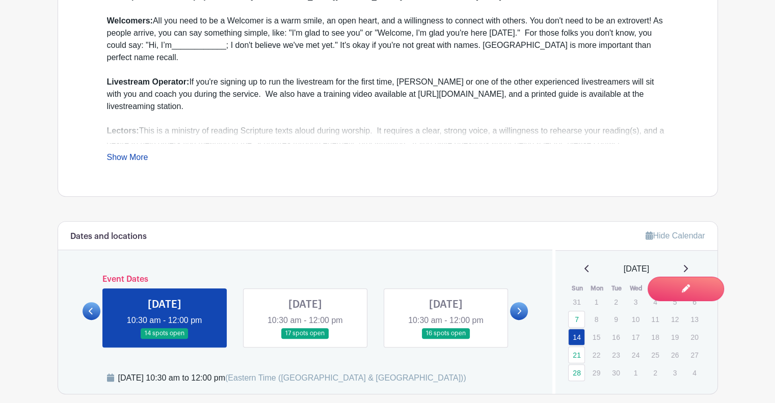
scroll to position [449, 0]
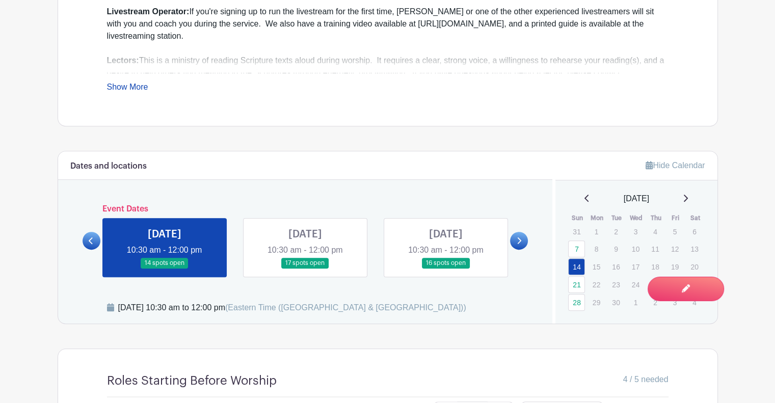
click at [446, 268] on link at bounding box center [446, 268] width 0 height 0
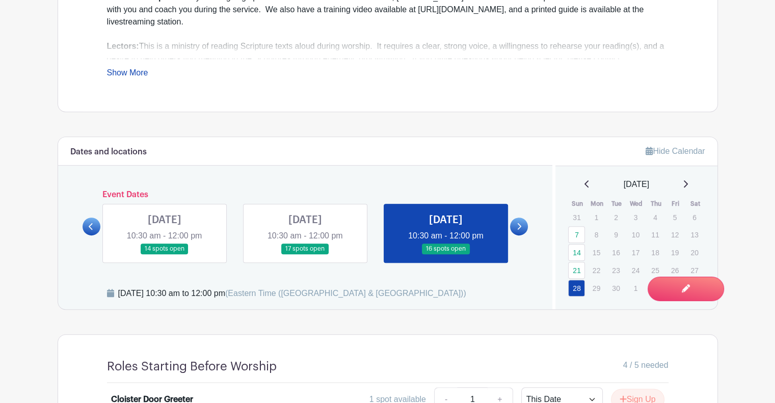
scroll to position [462, 0]
click at [688, 182] on icon at bounding box center [686, 184] width 4 height 7
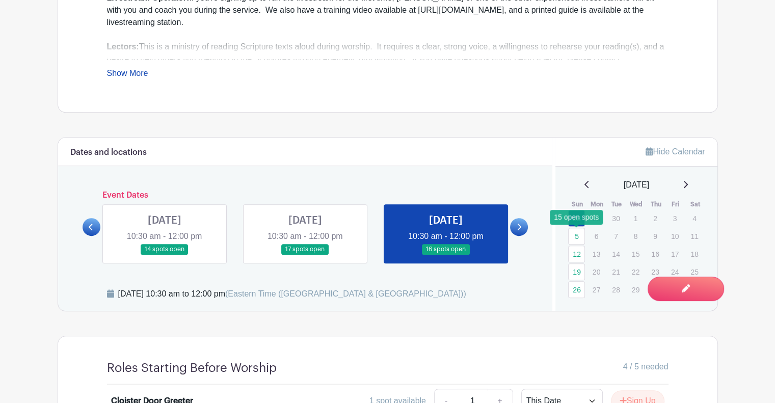
click at [577, 237] on link "5" at bounding box center [576, 236] width 17 height 17
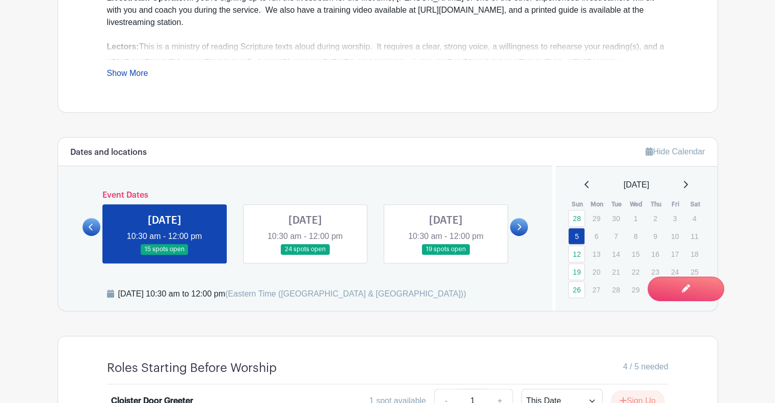
scroll to position [532, 0]
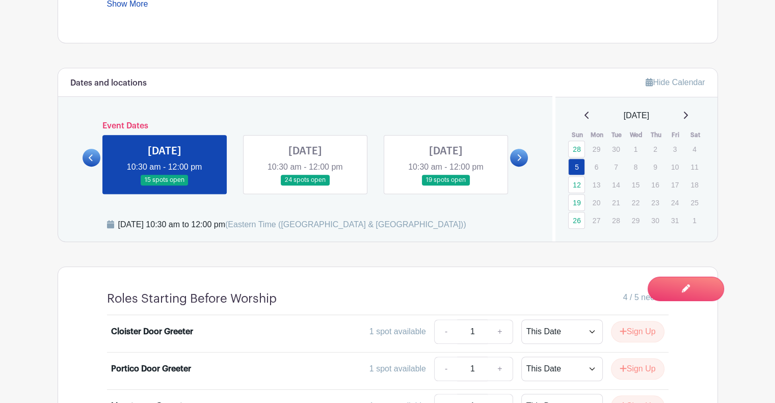
click at [305, 185] on link at bounding box center [305, 185] width 0 height 0
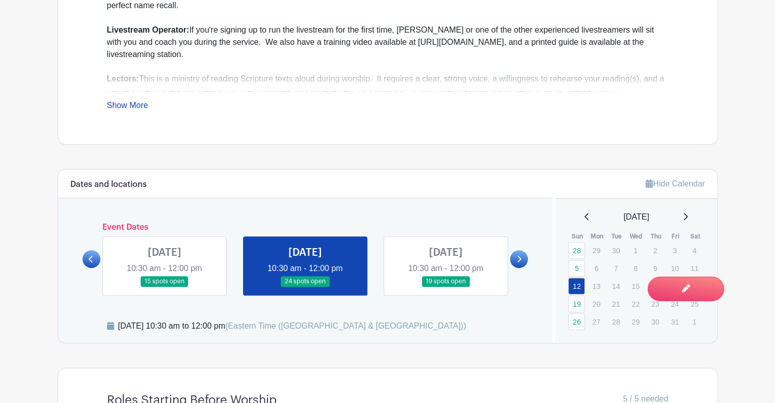
scroll to position [430, 0]
click at [446, 287] on link at bounding box center [446, 287] width 0 height 0
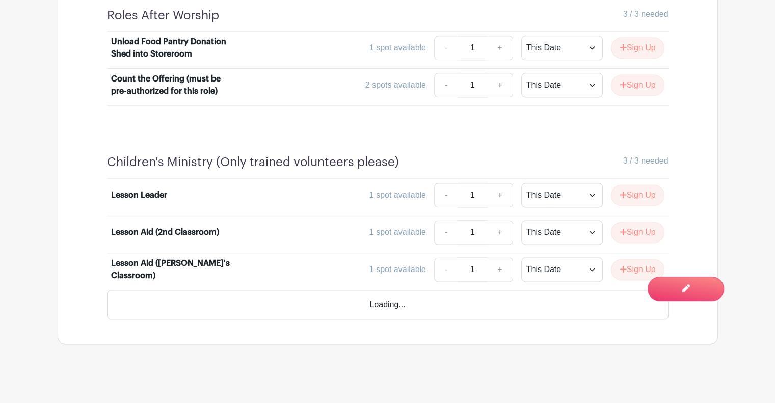
scroll to position [1328, 0]
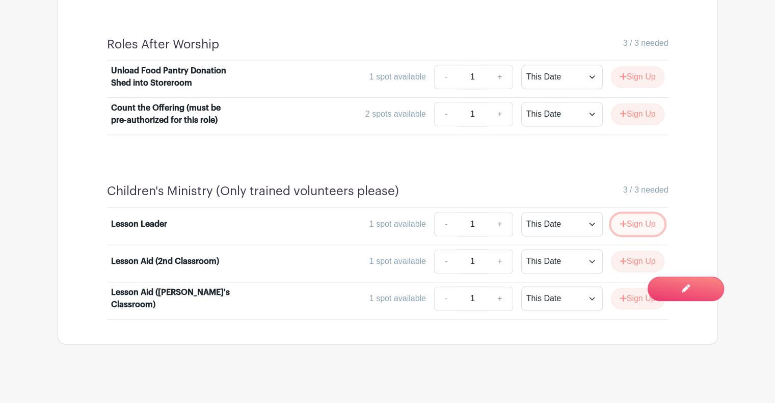
click at [638, 220] on button "Sign Up" at bounding box center [637, 223] width 53 height 21
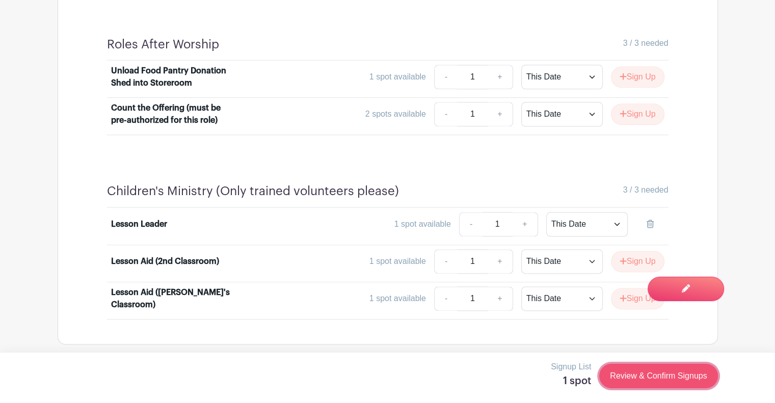
click at [656, 376] on link "Review & Confirm Signups" at bounding box center [658, 376] width 118 height 24
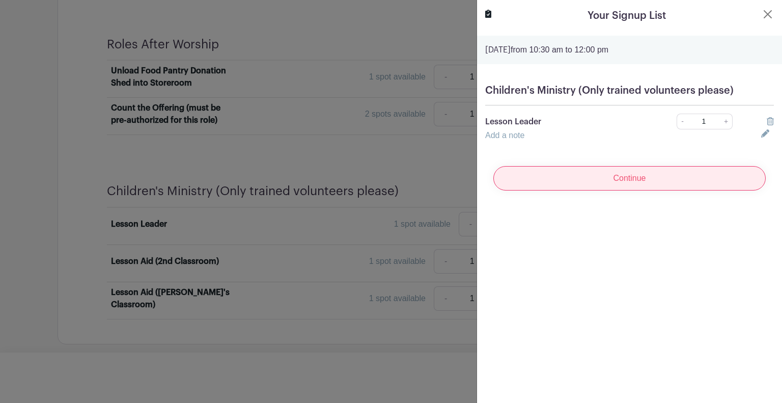
click at [666, 172] on input "Continue" at bounding box center [630, 178] width 272 height 24
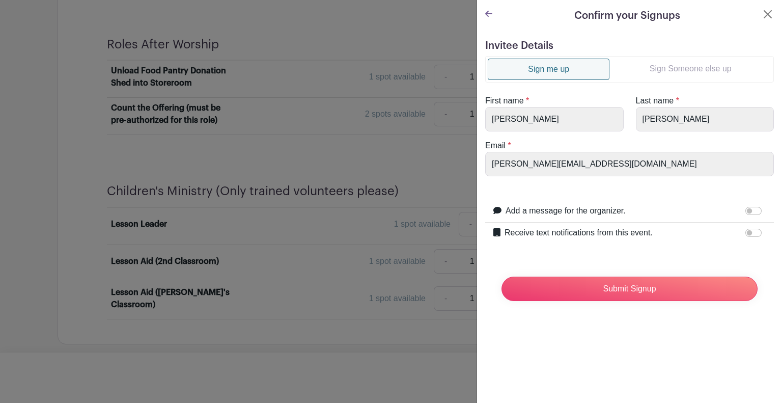
click at [666, 70] on link "Sign Someone else up" at bounding box center [691, 69] width 162 height 20
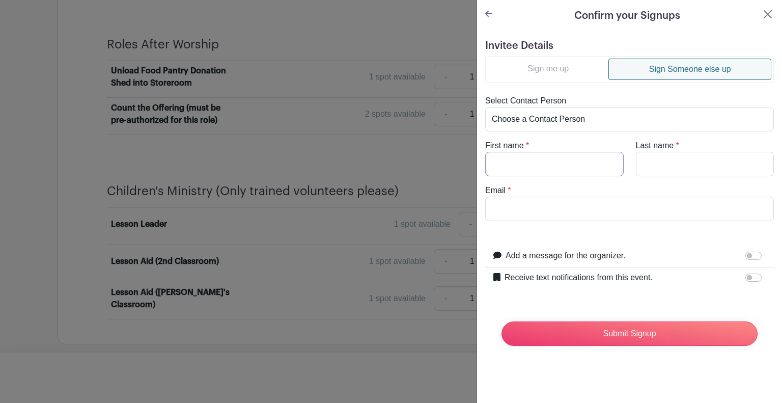
click at [547, 154] on input "First name" at bounding box center [554, 164] width 139 height 24
type input "[PERSON_NAME]"
click at [642, 159] on input "Last name" at bounding box center [705, 164] width 139 height 24
type input "m"
type input "[PERSON_NAME]"
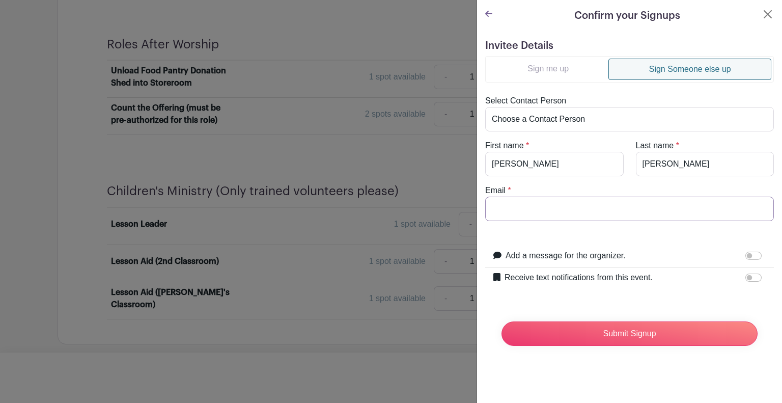
click at [665, 220] on input "Email" at bounding box center [629, 209] width 289 height 24
type input "[EMAIL_ADDRESS][DOMAIN_NAME]"
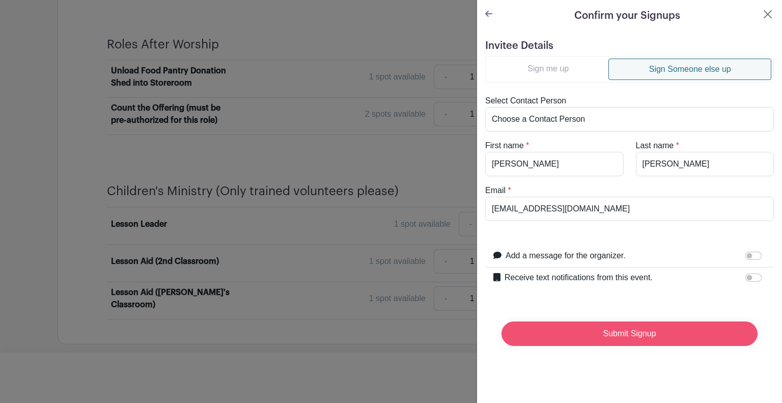
click at [598, 337] on input "Submit Signup" at bounding box center [630, 333] width 256 height 24
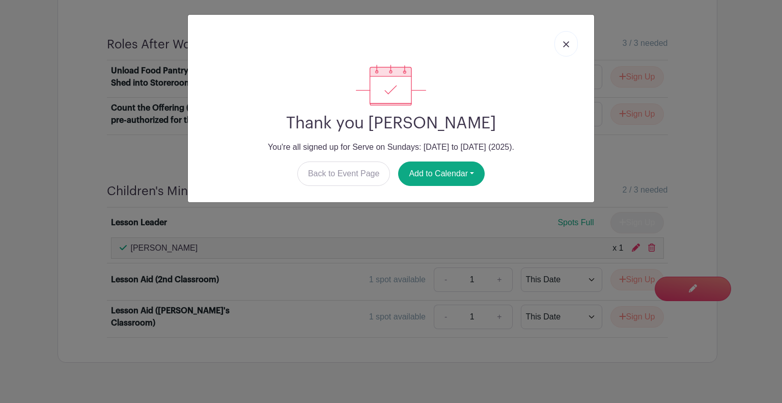
click at [563, 44] on img at bounding box center [566, 44] width 6 height 6
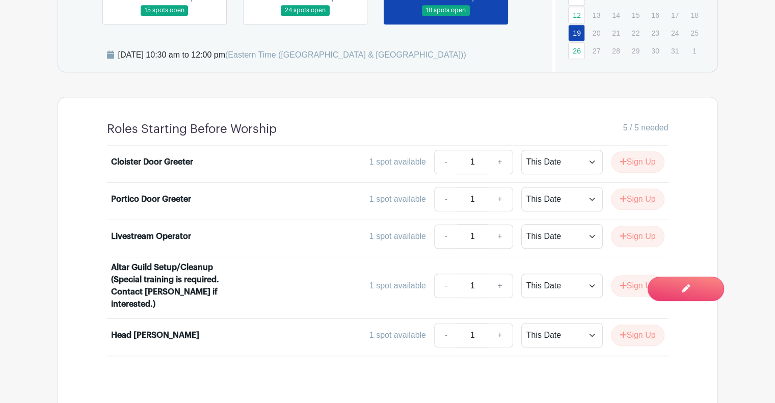
scroll to position [630, 0]
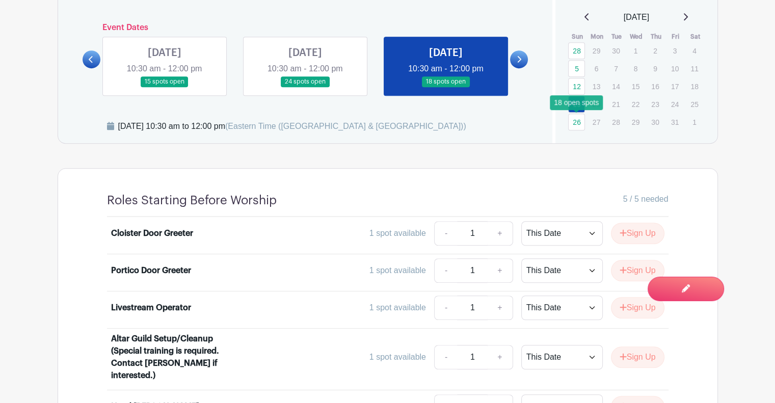
click at [571, 123] on link "26" at bounding box center [576, 122] width 17 height 17
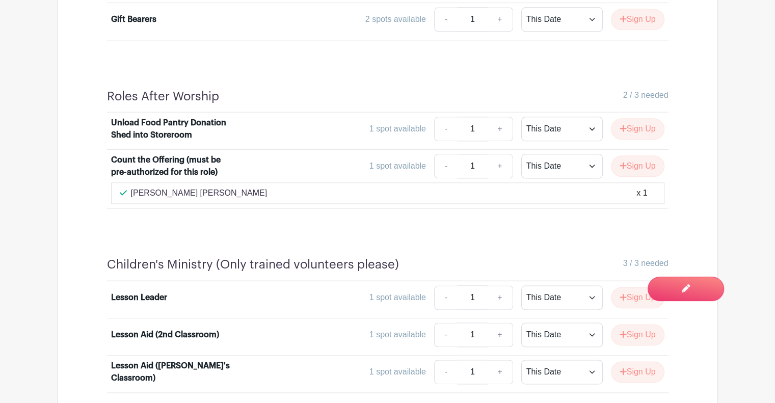
scroll to position [1349, 0]
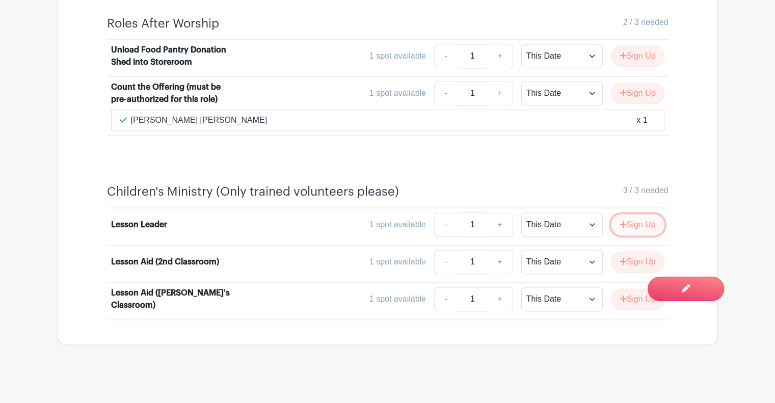
click at [630, 218] on button "Sign Up" at bounding box center [637, 224] width 53 height 21
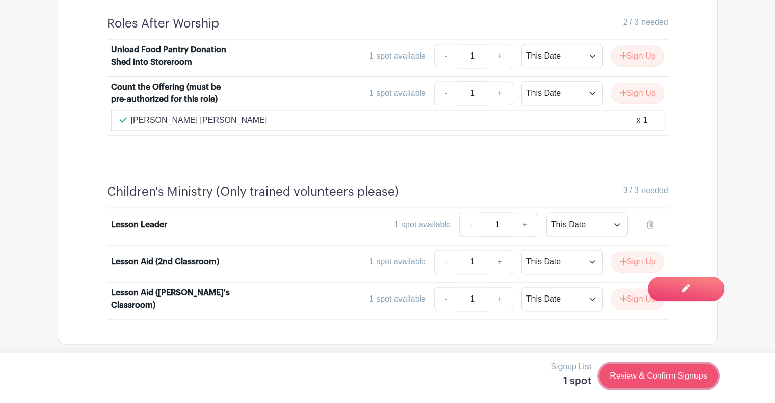
click at [628, 380] on link "Review & Confirm Signups" at bounding box center [658, 376] width 118 height 24
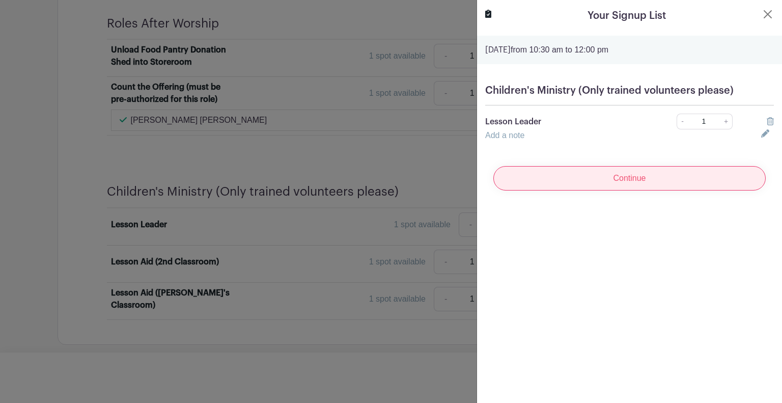
click at [635, 177] on input "Continue" at bounding box center [630, 178] width 272 height 24
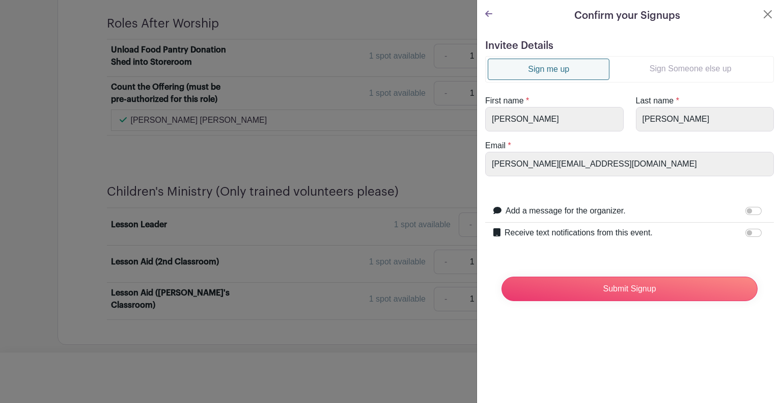
click at [647, 60] on link "Sign Someone else up" at bounding box center [691, 69] width 162 height 20
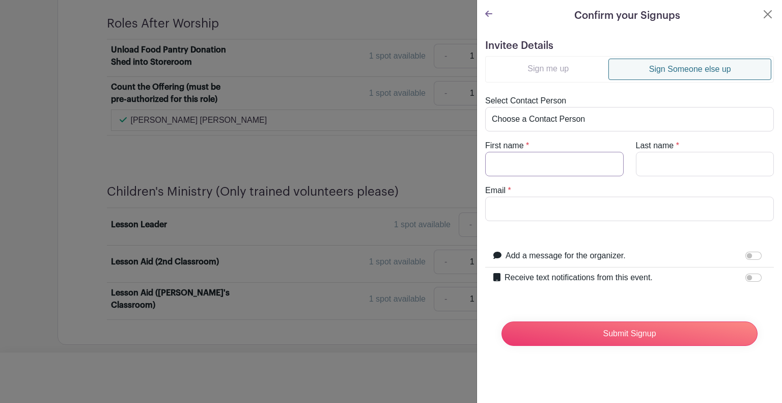
click at [559, 159] on input "First name" at bounding box center [554, 164] width 139 height 24
type input "[PERSON_NAME]"
click at [665, 158] on input "Last name" at bounding box center [705, 164] width 139 height 24
type input "[PERSON_NAME]"
click at [637, 215] on input "Email" at bounding box center [629, 209] width 289 height 24
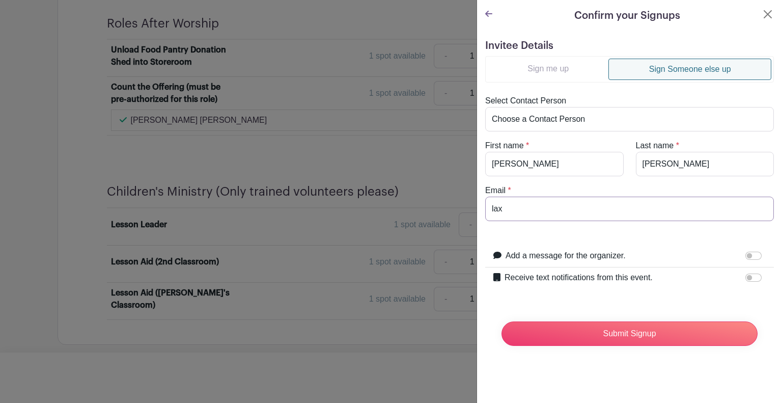
type input "[EMAIL_ADDRESS][DOMAIN_NAME]"
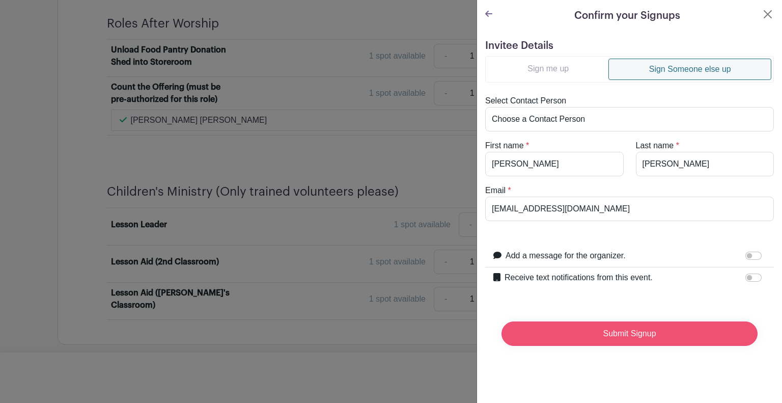
click at [669, 327] on input "Submit Signup" at bounding box center [630, 333] width 256 height 24
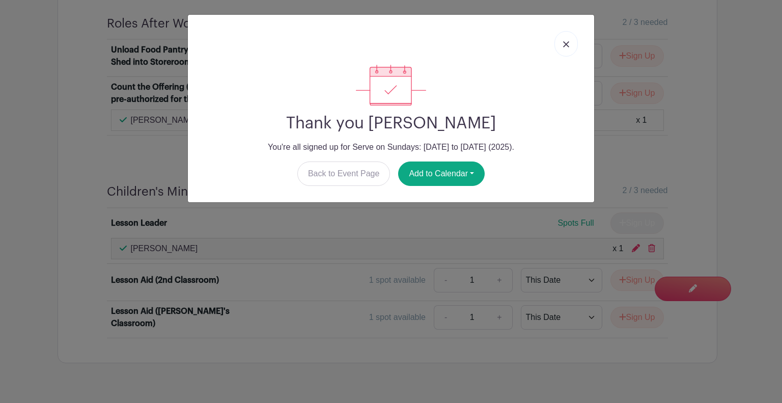
click at [566, 49] on link at bounding box center [566, 43] width 23 height 25
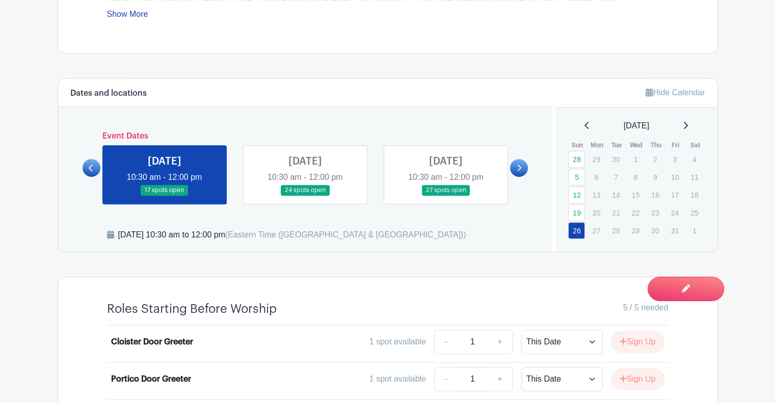
scroll to position [532, 0]
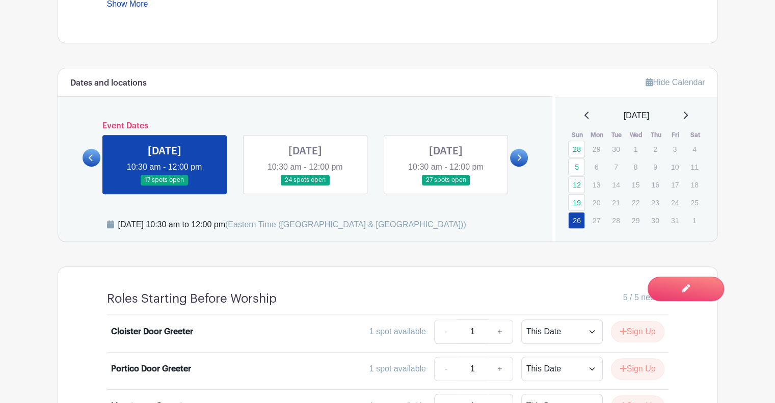
click at [518, 160] on icon at bounding box center [519, 157] width 4 height 7
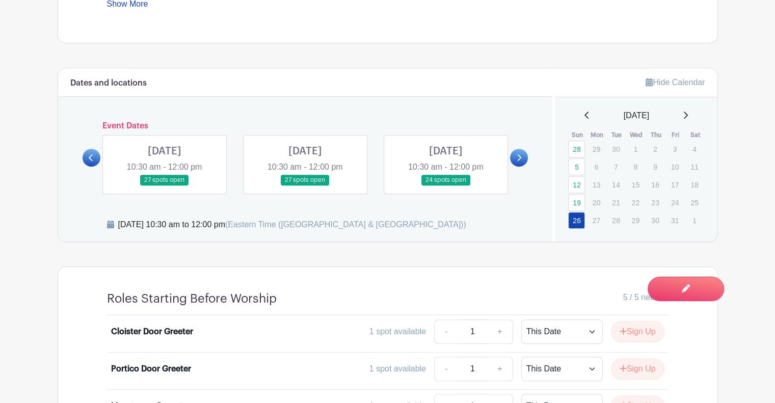
click at [518, 160] on icon at bounding box center [519, 157] width 4 height 7
click at [446, 185] on link at bounding box center [446, 185] width 0 height 0
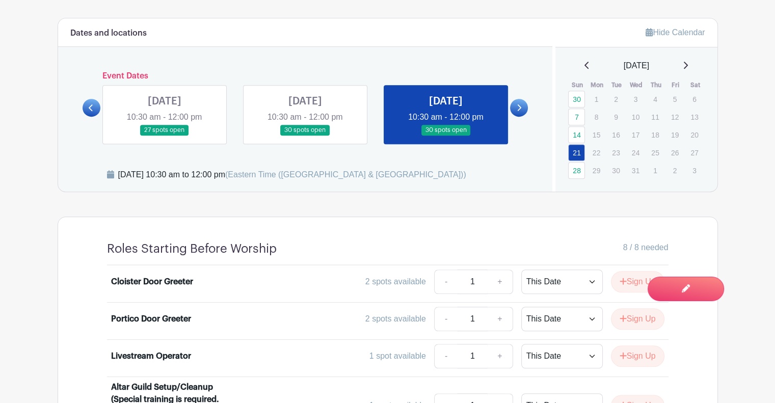
scroll to position [725, 0]
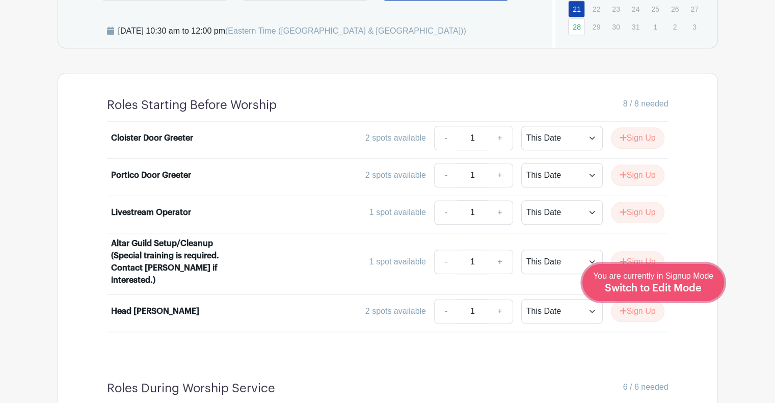
click at [662, 285] on span "Switch to Edit Mode" at bounding box center [653, 288] width 97 height 10
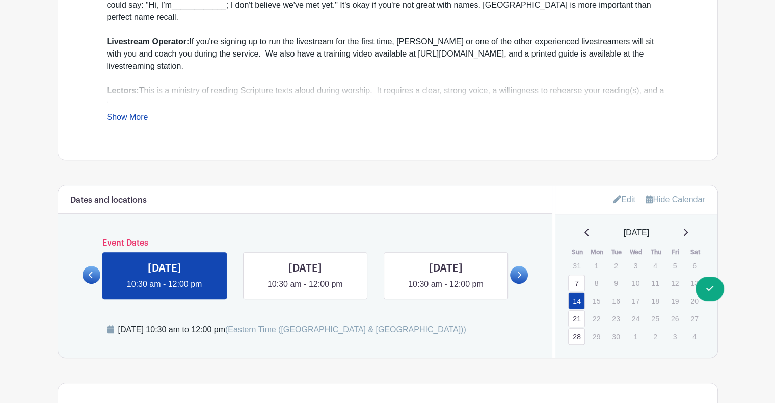
scroll to position [465, 0]
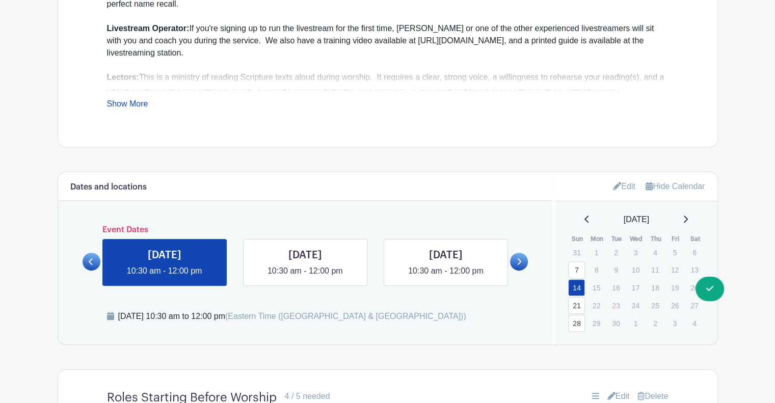
click at [522, 260] on link at bounding box center [519, 262] width 18 height 18
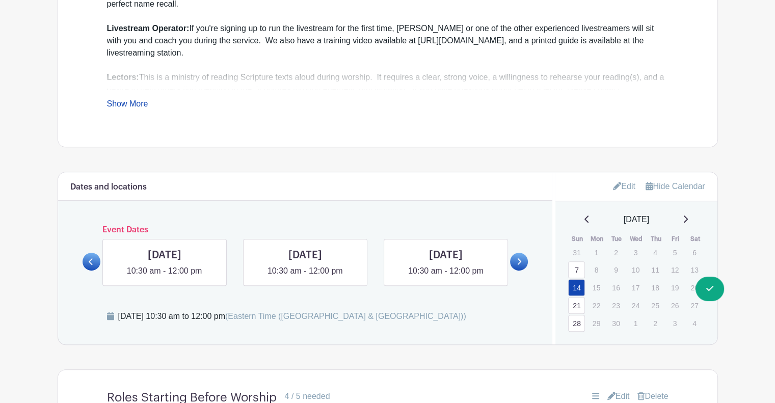
click at [522, 260] on link at bounding box center [519, 262] width 18 height 18
click at [446, 277] on link at bounding box center [446, 277] width 0 height 0
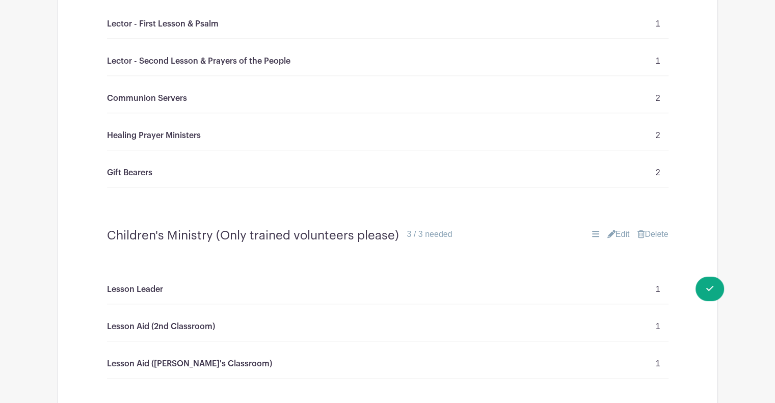
scroll to position [1241, 0]
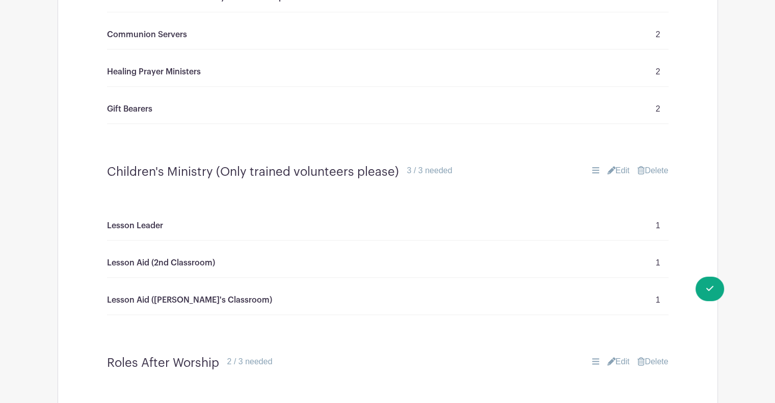
click at [615, 170] on link "Edit" at bounding box center [618, 171] width 22 height 12
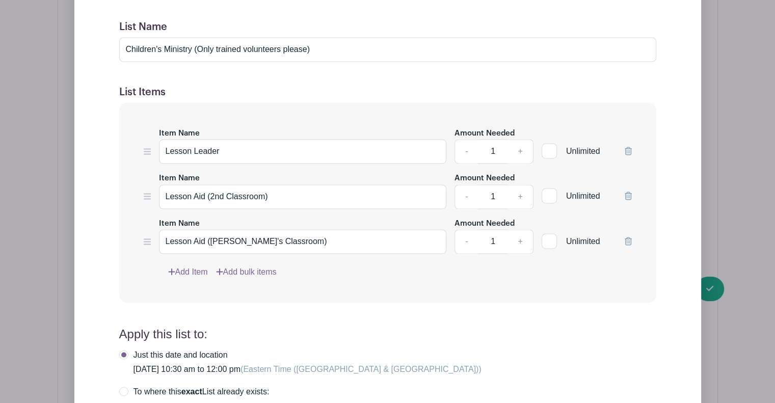
scroll to position [1510, 0]
click at [631, 195] on icon at bounding box center [627, 196] width 7 height 8
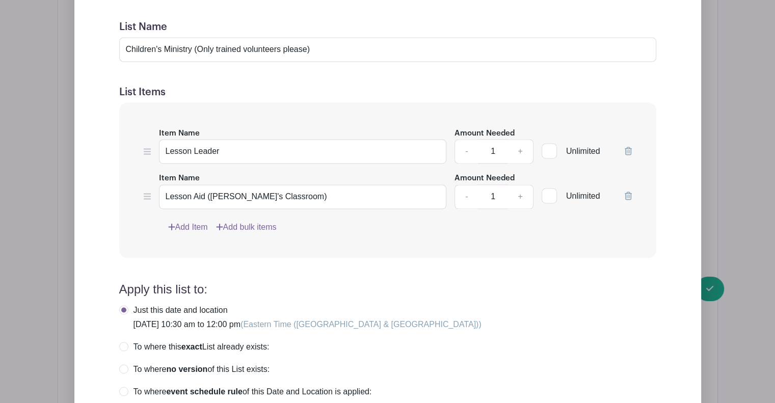
click at [626, 149] on icon at bounding box center [627, 151] width 7 height 8
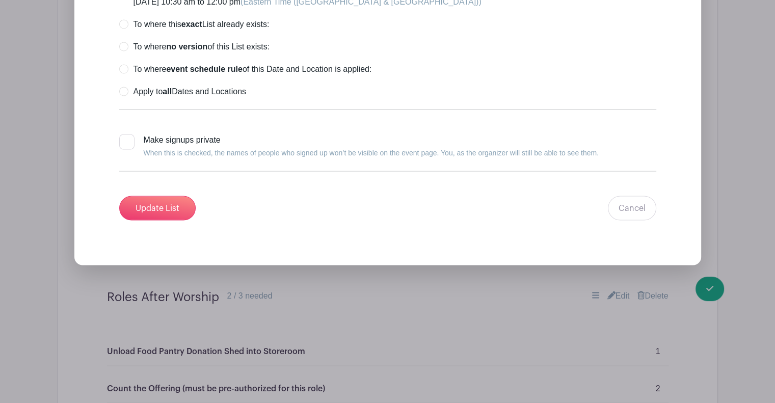
scroll to position [1705, 0]
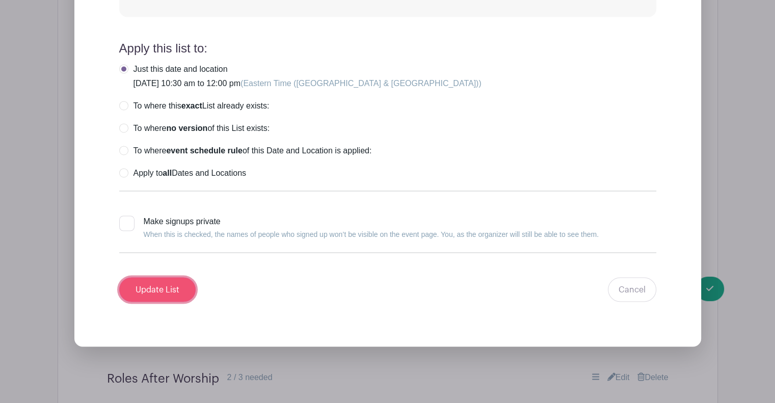
click at [167, 293] on input "Update List" at bounding box center [157, 289] width 76 height 24
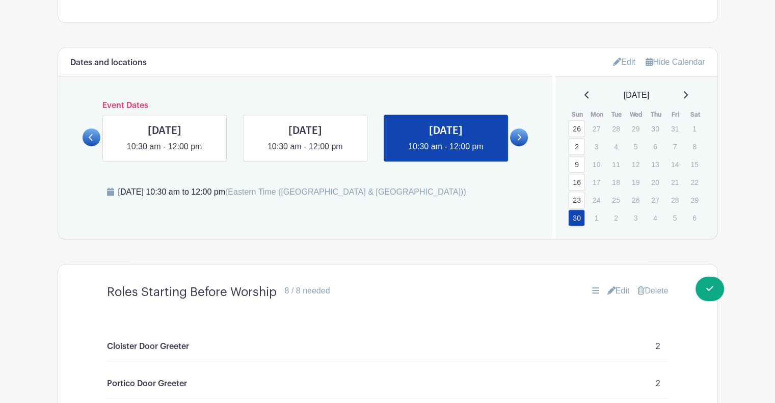
scroll to position [556, 0]
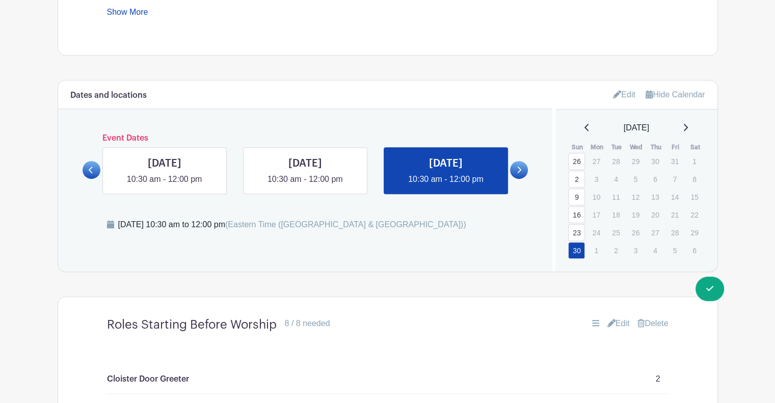
click at [517, 168] on icon at bounding box center [518, 170] width 5 height 8
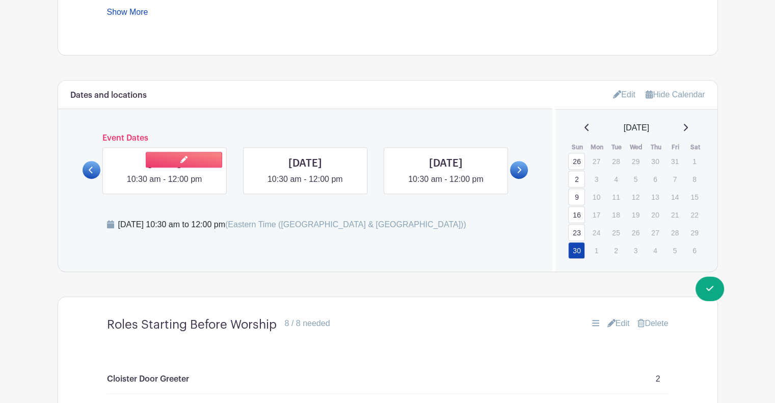
click at [165, 185] on link at bounding box center [165, 185] width 0 height 0
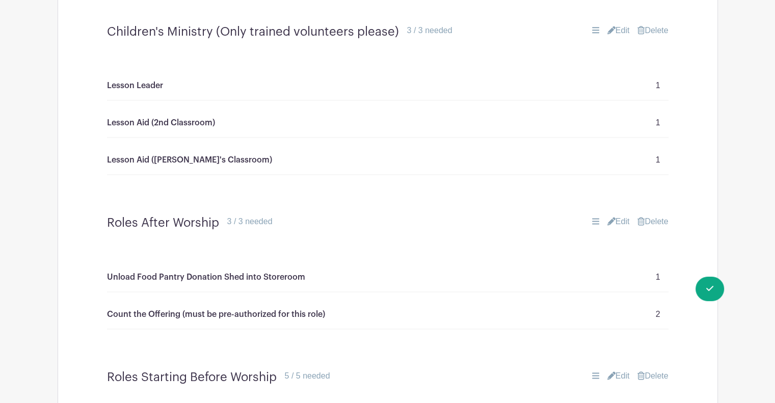
scroll to position [1319, 0]
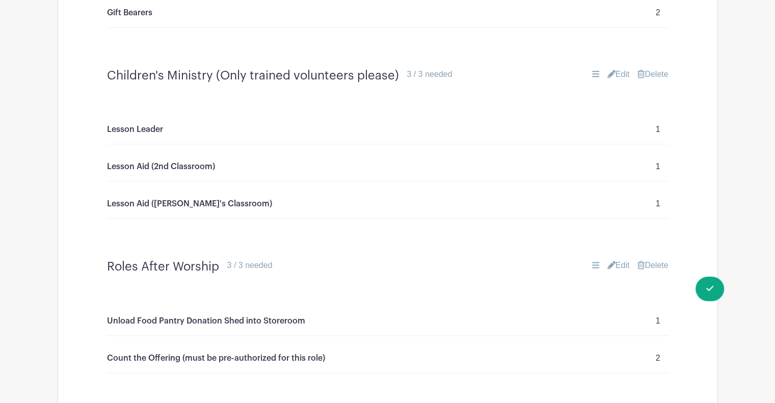
click at [622, 75] on link "Edit" at bounding box center [618, 74] width 22 height 12
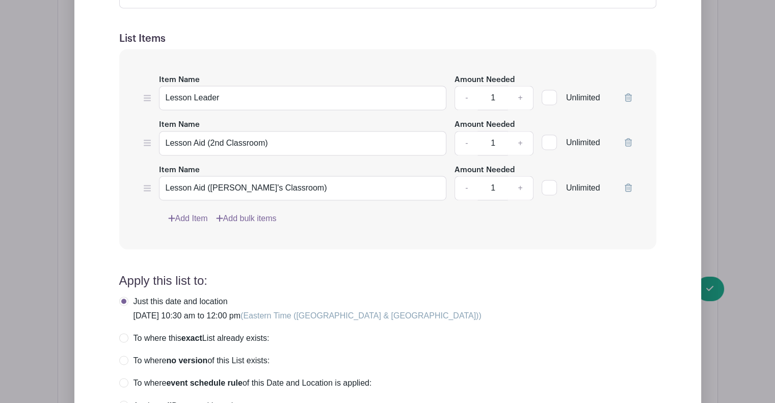
scroll to position [1546, 0]
click at [626, 137] on icon at bounding box center [627, 141] width 7 height 8
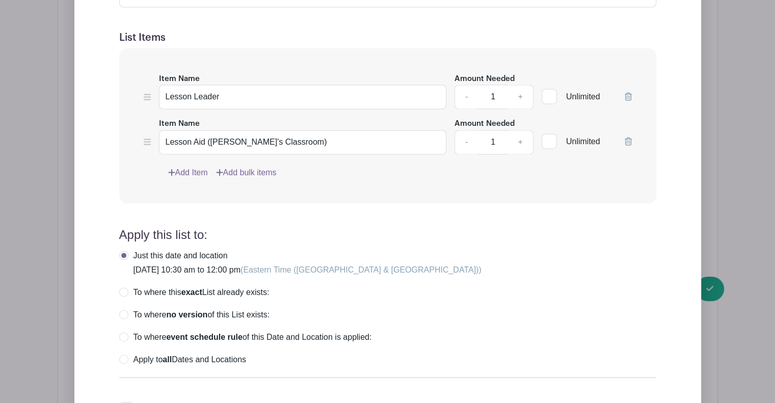
click at [625, 94] on icon at bounding box center [627, 96] width 7 height 8
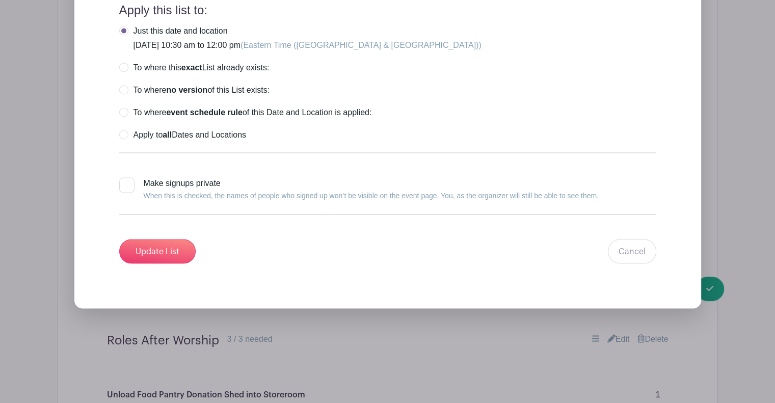
scroll to position [1727, 0]
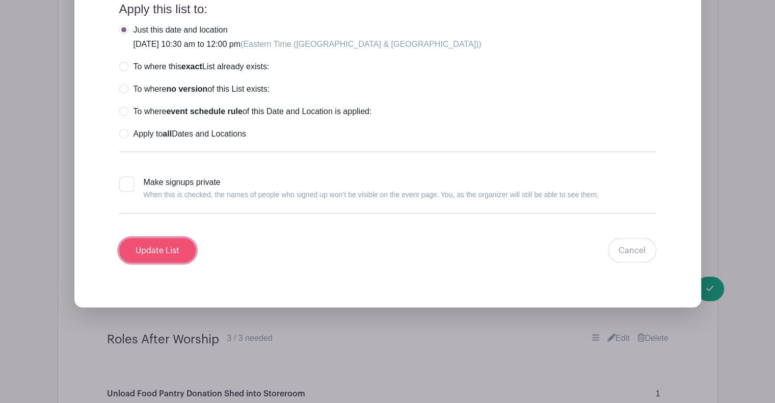
click at [176, 242] on input "Update List" at bounding box center [157, 250] width 76 height 24
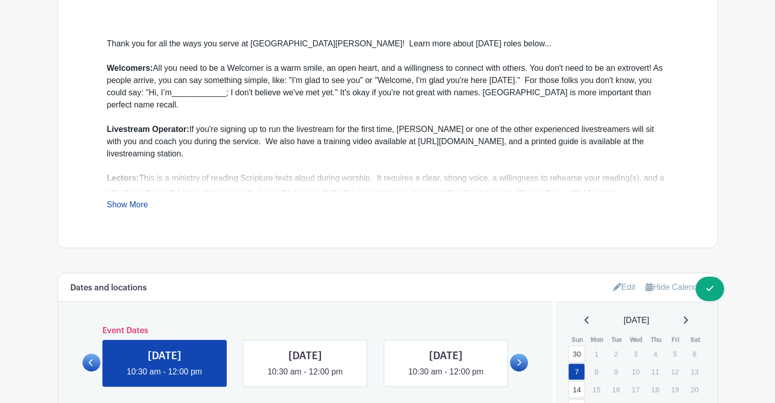
scroll to position [538, 0]
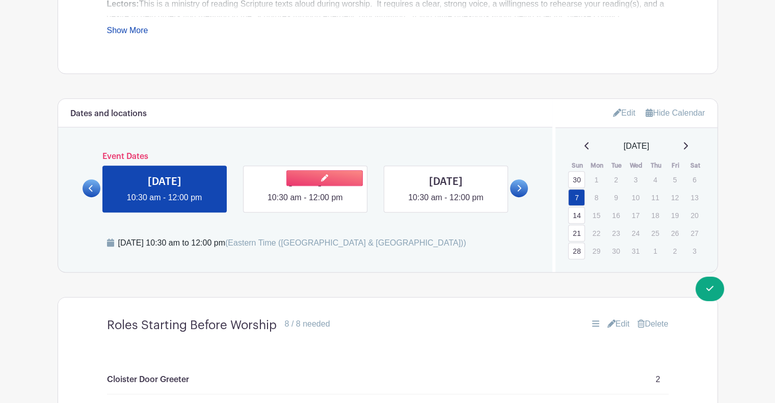
click at [305, 204] on link at bounding box center [305, 204] width 0 height 0
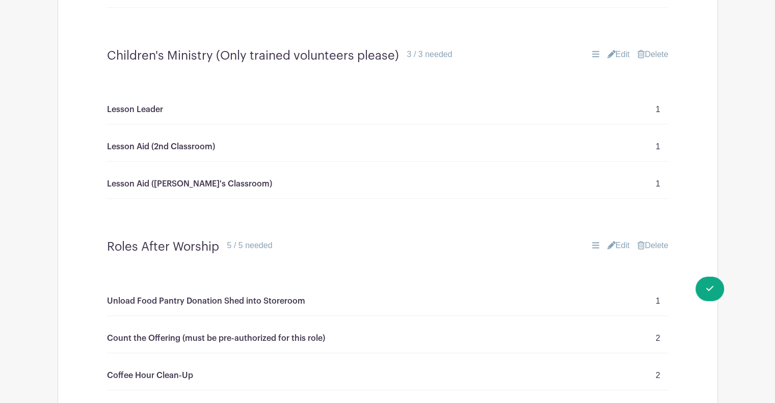
scroll to position [1270, 0]
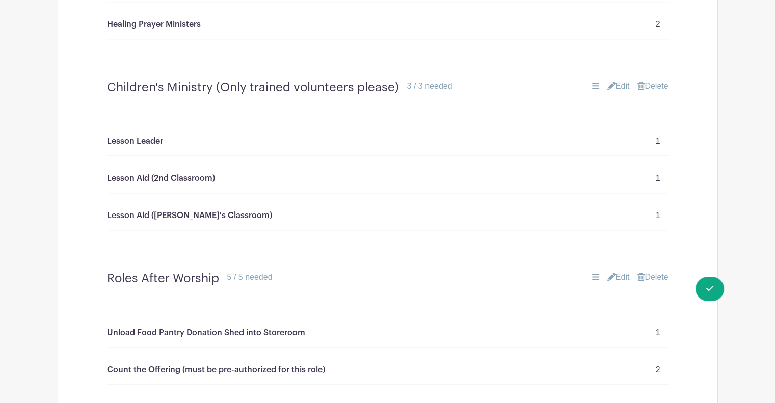
click at [617, 89] on link "Edit" at bounding box center [618, 86] width 22 height 12
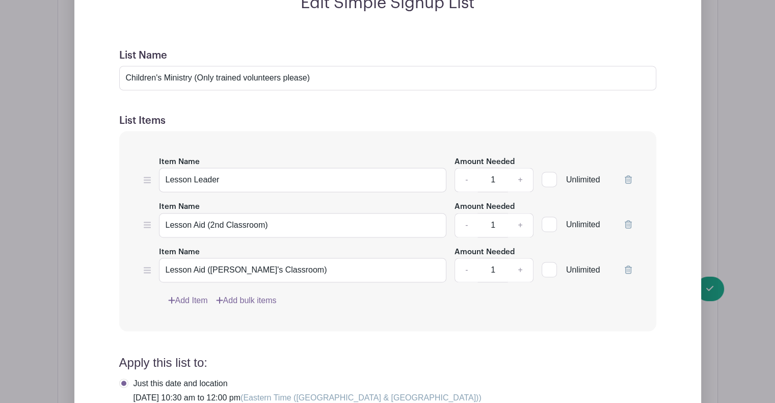
scroll to position [1427, 0]
click at [628, 222] on icon at bounding box center [627, 223] width 7 height 8
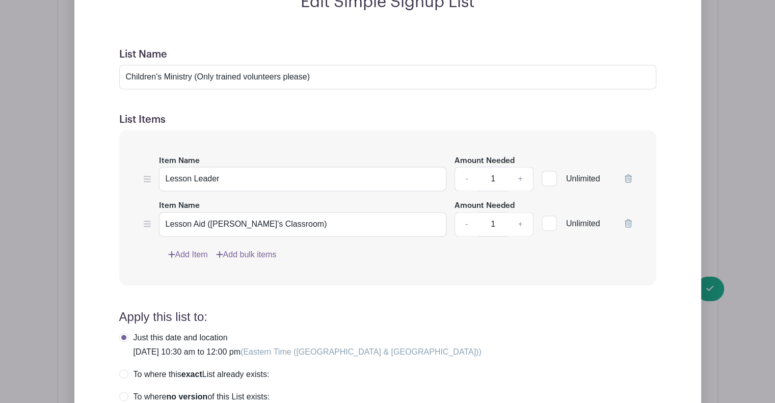
click at [626, 175] on icon at bounding box center [627, 178] width 7 height 8
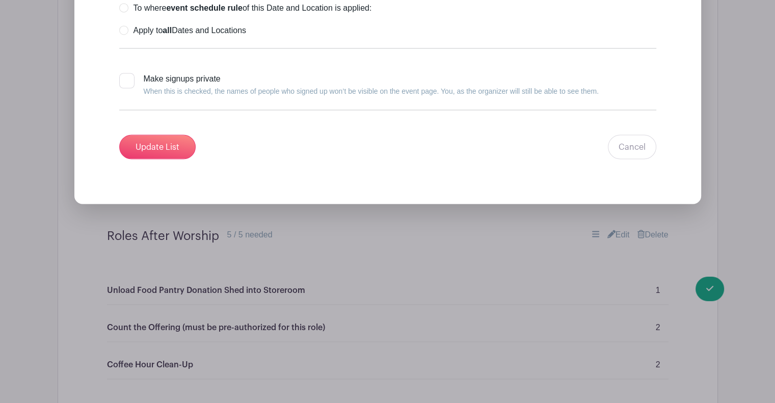
scroll to position [1794, 0]
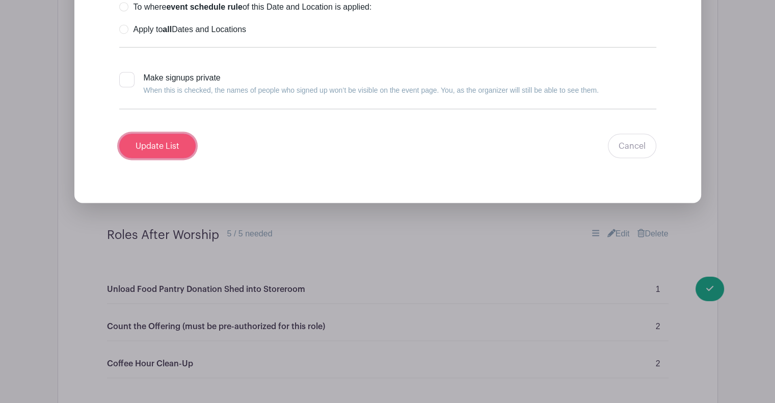
click at [165, 152] on input "Update List" at bounding box center [157, 145] width 76 height 24
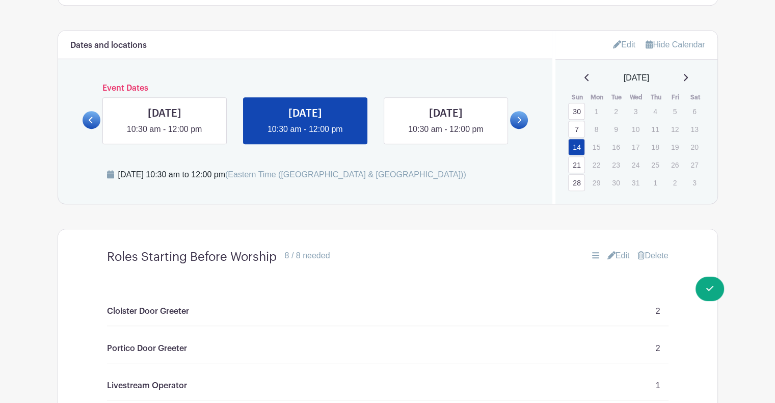
scroll to position [605, 0]
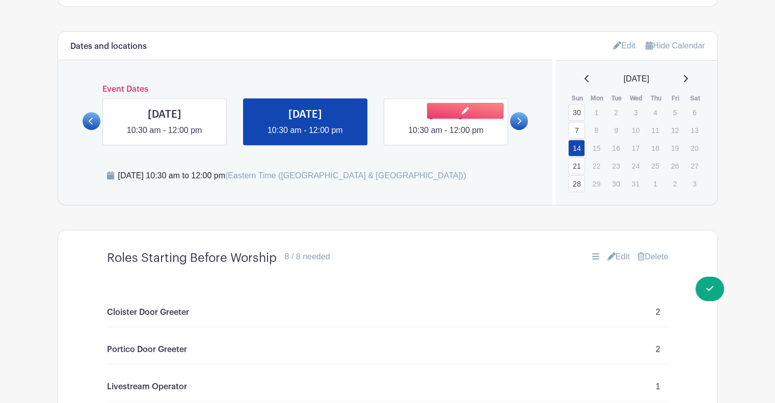
click at [446, 136] on link at bounding box center [446, 136] width 0 height 0
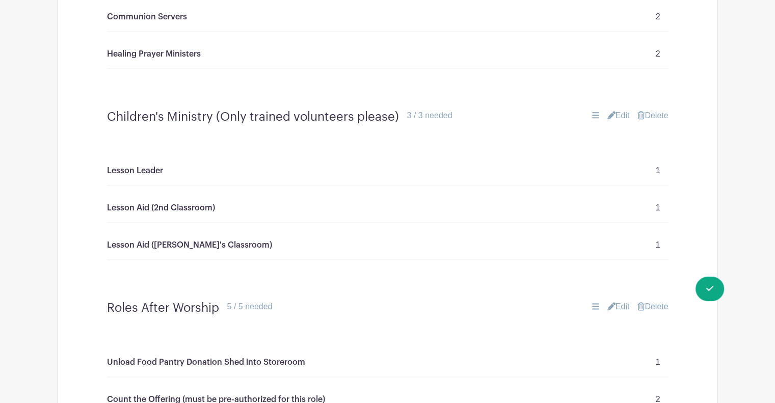
scroll to position [1241, 0]
click at [621, 112] on link "Edit" at bounding box center [618, 116] width 22 height 12
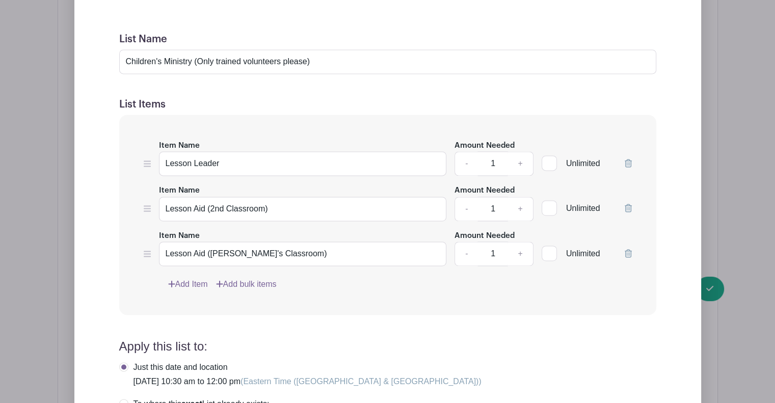
scroll to position [1465, 0]
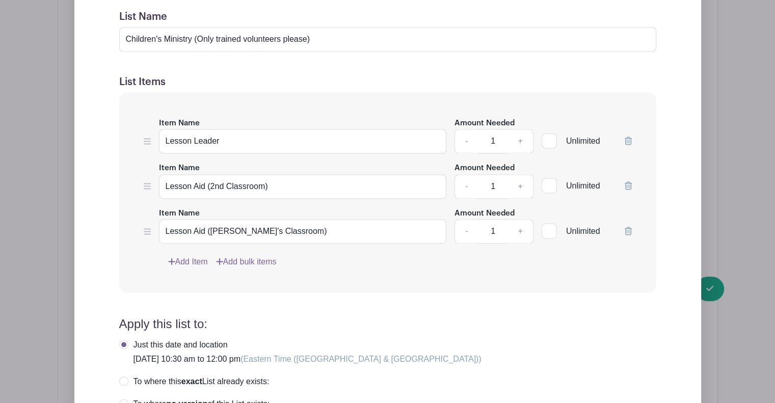
click at [629, 183] on icon at bounding box center [627, 185] width 7 height 8
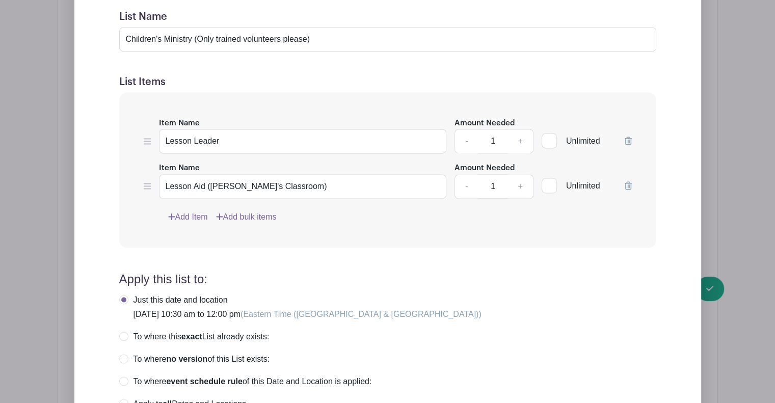
click at [625, 140] on icon at bounding box center [627, 140] width 7 height 8
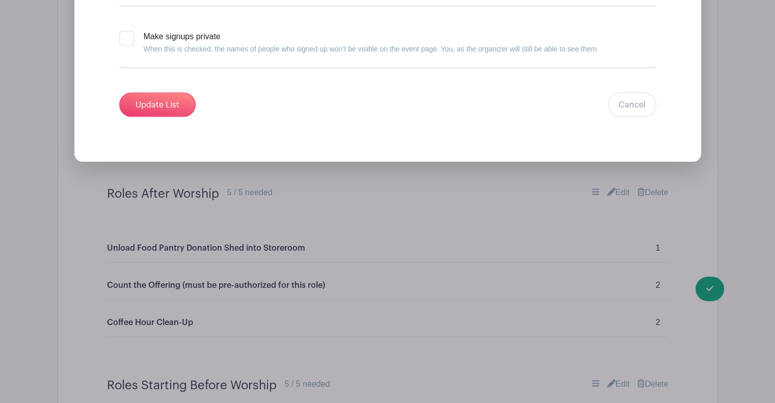
scroll to position [1906, 0]
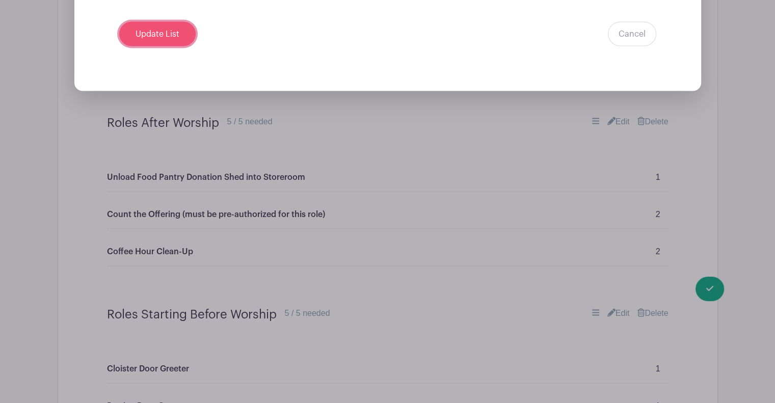
click at [153, 39] on input "Update List" at bounding box center [157, 33] width 76 height 24
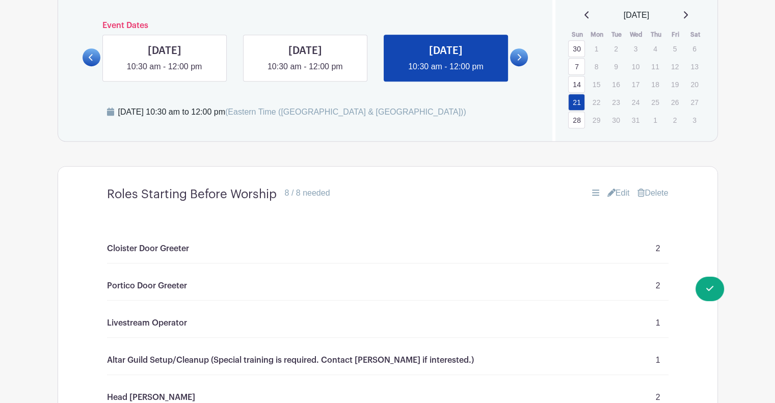
scroll to position [579, 0]
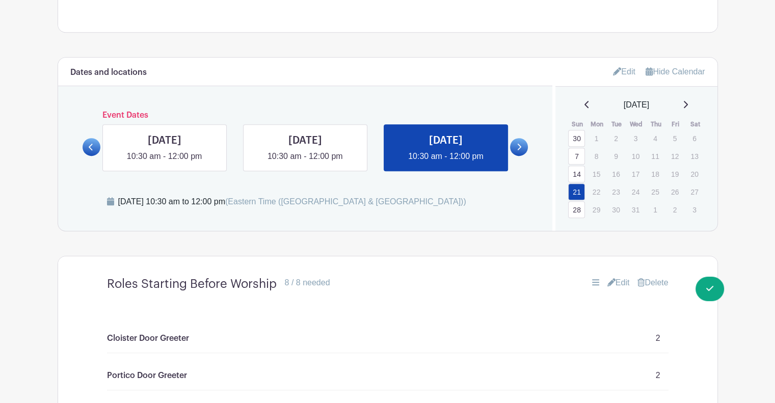
click at [573, 205] on link "28" at bounding box center [576, 209] width 17 height 17
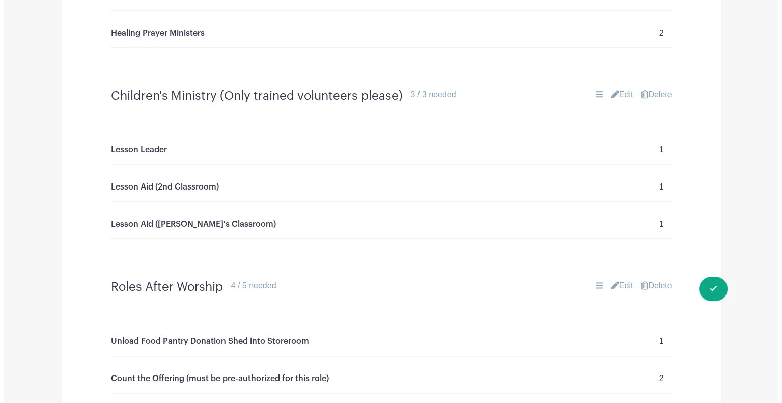
scroll to position [1263, 0]
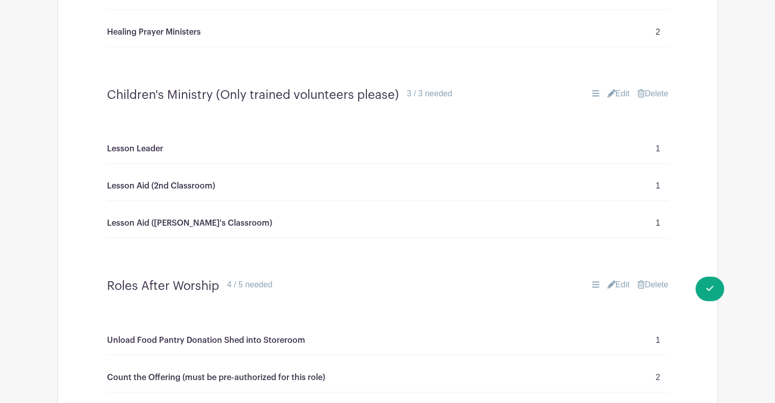
click at [663, 91] on link "Delete" at bounding box center [652, 94] width 31 height 12
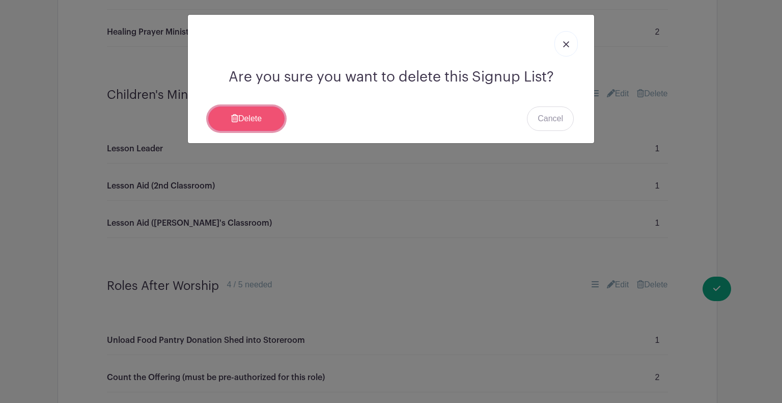
click at [263, 110] on link "Delete" at bounding box center [246, 118] width 76 height 24
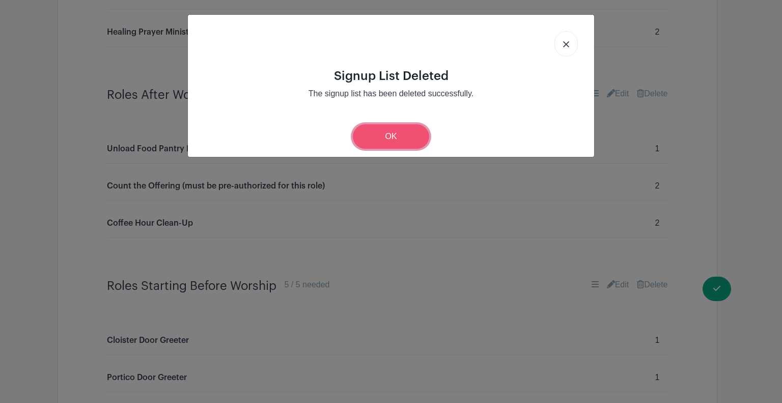
click at [364, 132] on link "OK" at bounding box center [391, 136] width 76 height 24
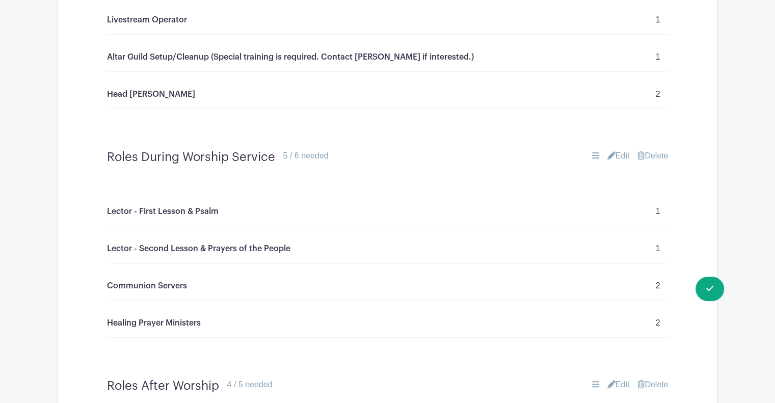
scroll to position [962, 0]
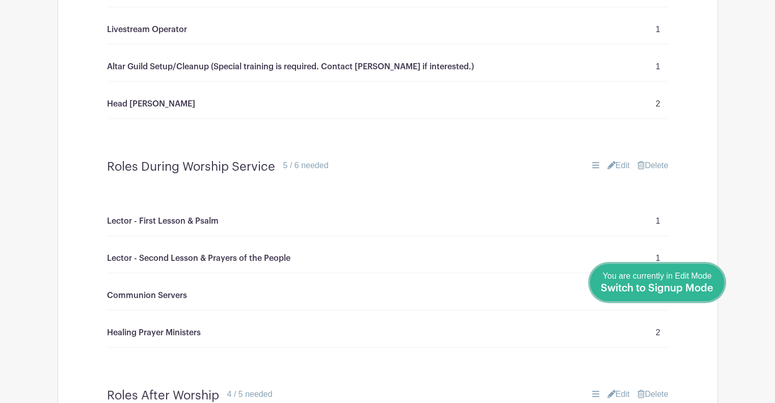
click at [686, 281] on span "You are currently in Edit Mode Switch to Signup Mode" at bounding box center [656, 281] width 113 height 21
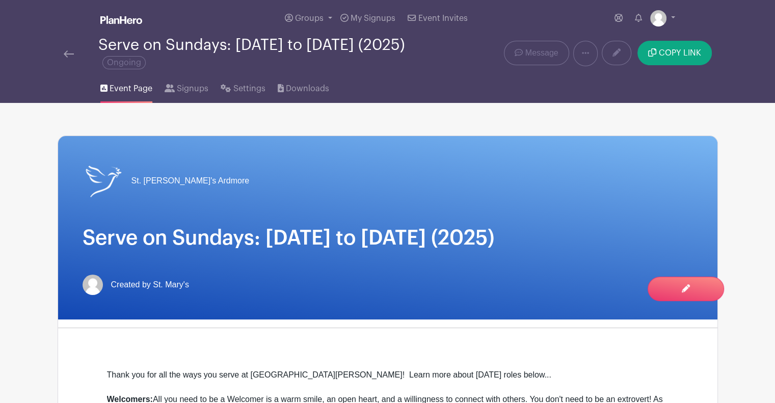
click at [67, 54] on img at bounding box center [69, 53] width 10 height 7
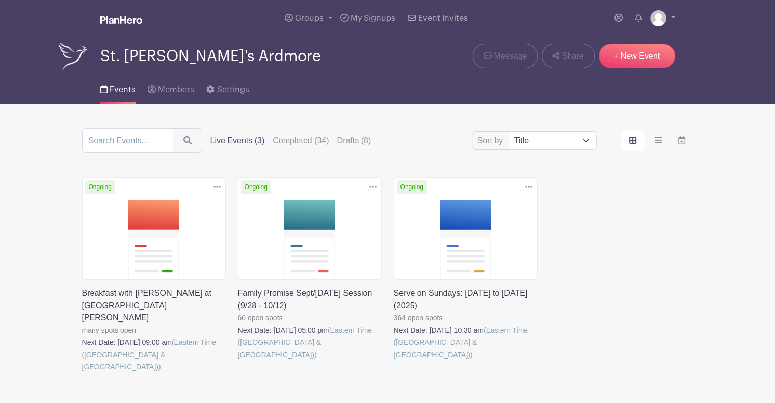
click at [238, 361] on link at bounding box center [238, 361] width 0 height 0
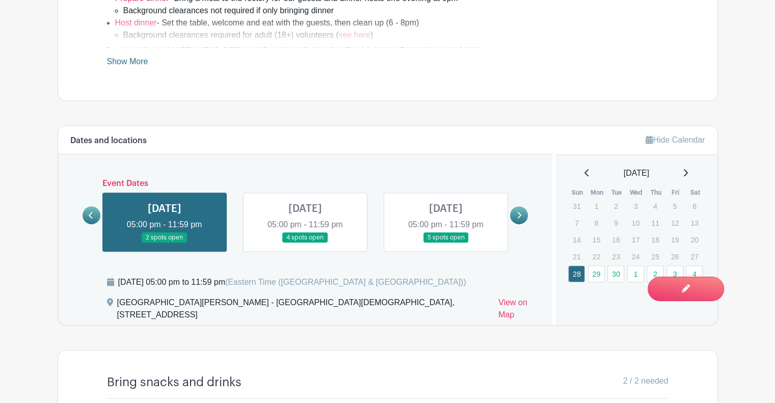
scroll to position [546, 0]
